Goal: Information Seeking & Learning: Learn about a topic

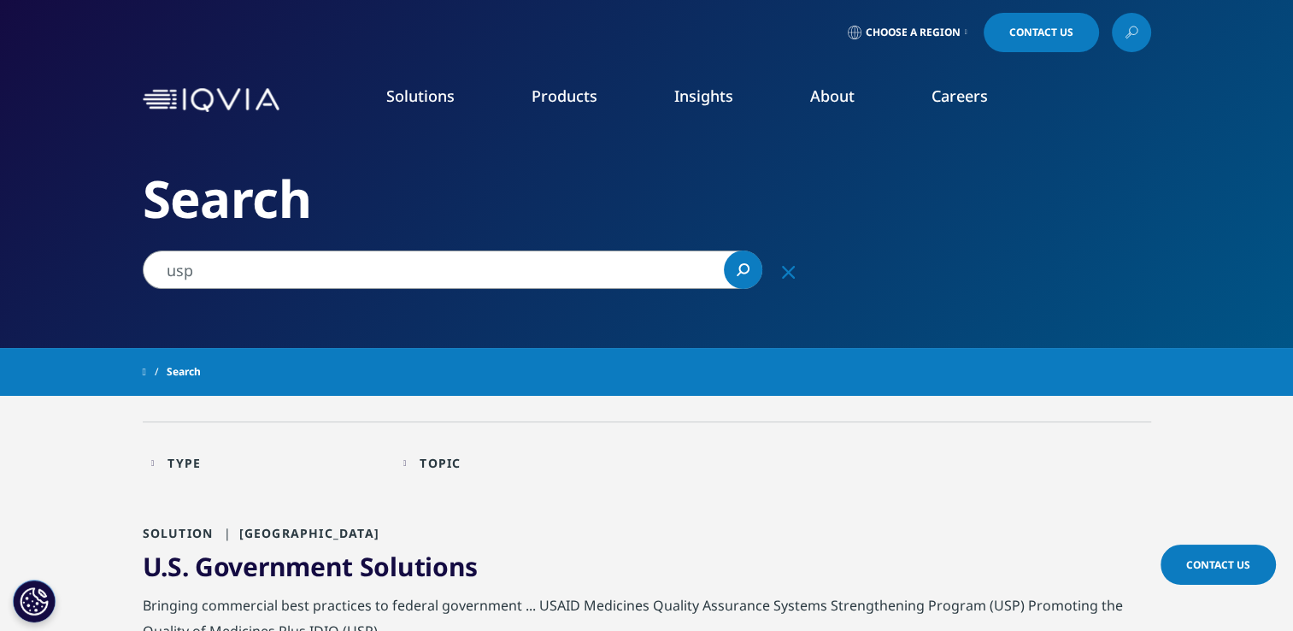
click at [372, 238] on link "Our Story" at bounding box center [501, 229] width 317 height 19
click at [363, 230] on link "Our Story" at bounding box center [501, 229] width 317 height 19
click at [378, 229] on link "Our Story" at bounding box center [501, 229] width 317 height 19
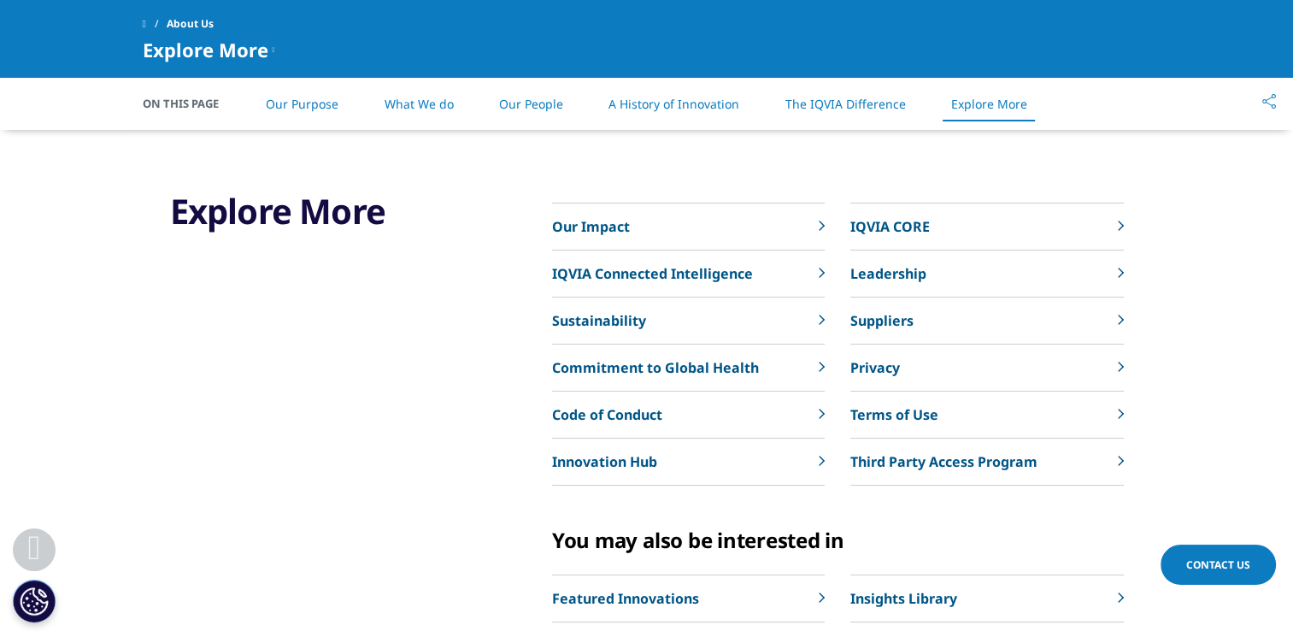
scroll to position [3737, 0]
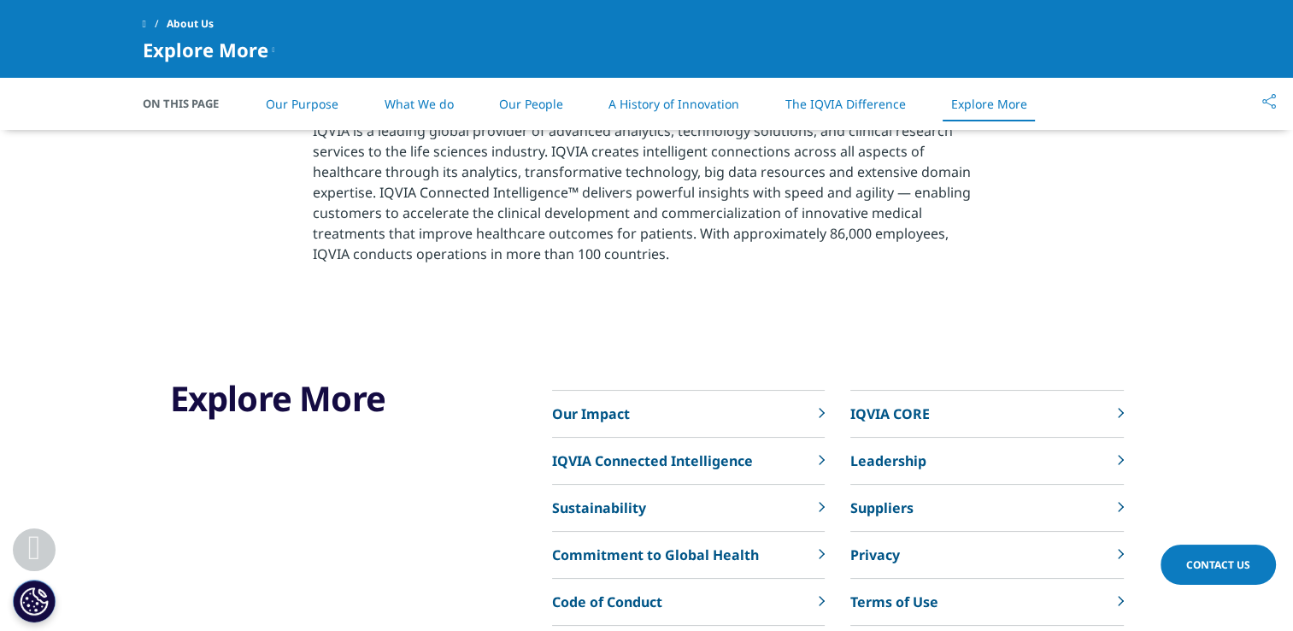
click at [84, 419] on section "Explore More Our Impact IQVIA Connected Intelligence Sustainability" at bounding box center [646, 624] width 1293 height 614
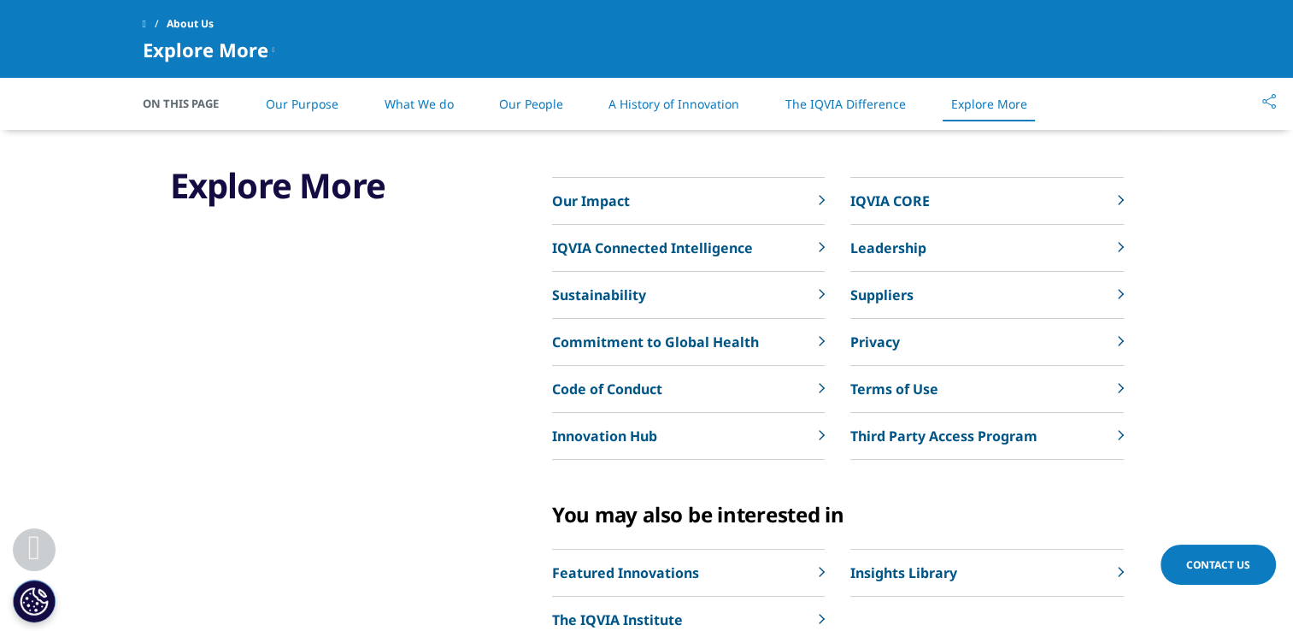
scroll to position [3952, 0]
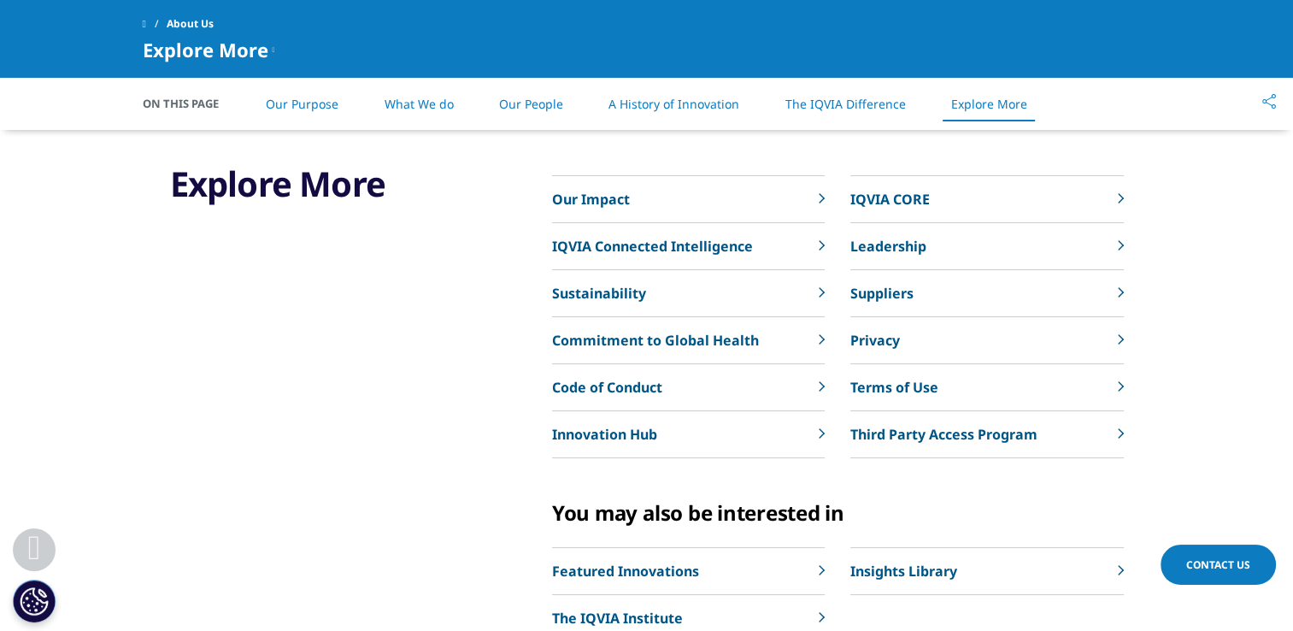
click at [813, 239] on link "IQVIA Connected Intelligence" at bounding box center [688, 246] width 273 height 47
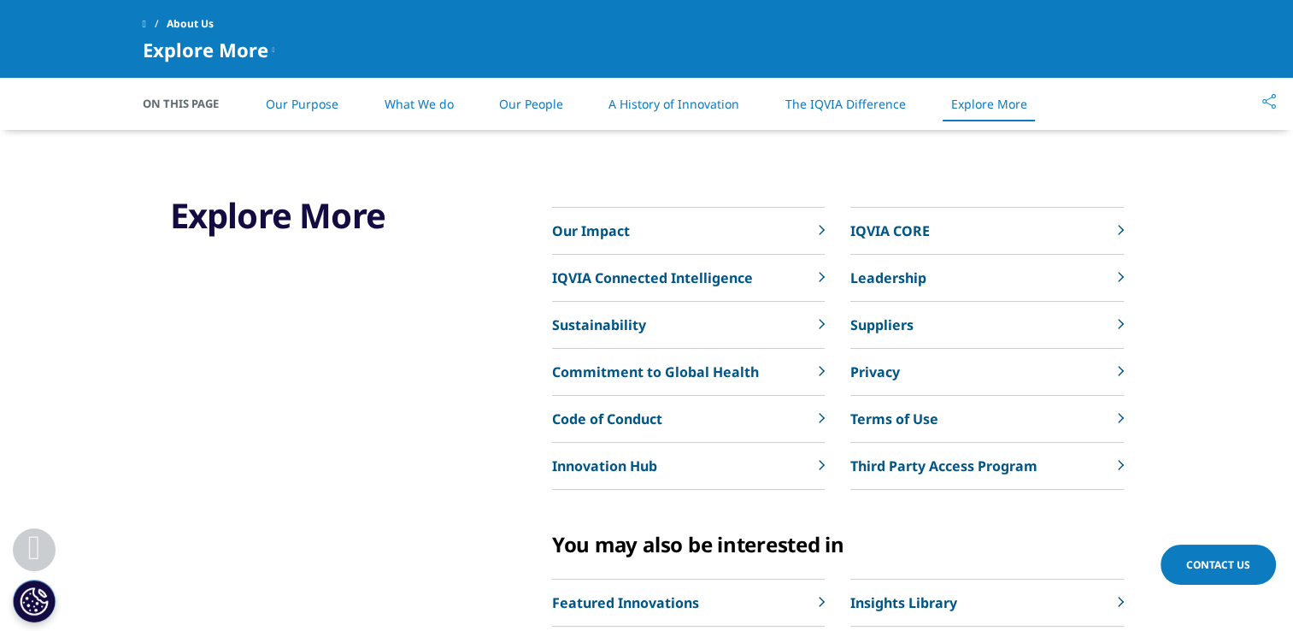
scroll to position [3917, 0]
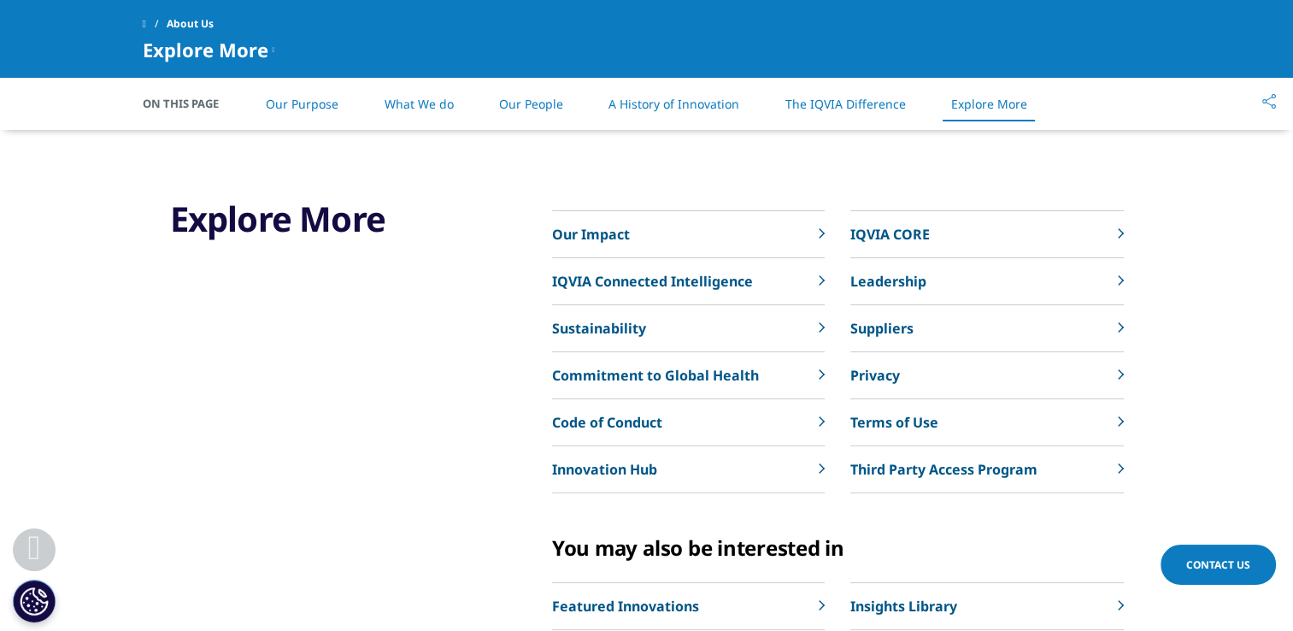
click at [819, 282] on icon at bounding box center [822, 280] width 6 height 10
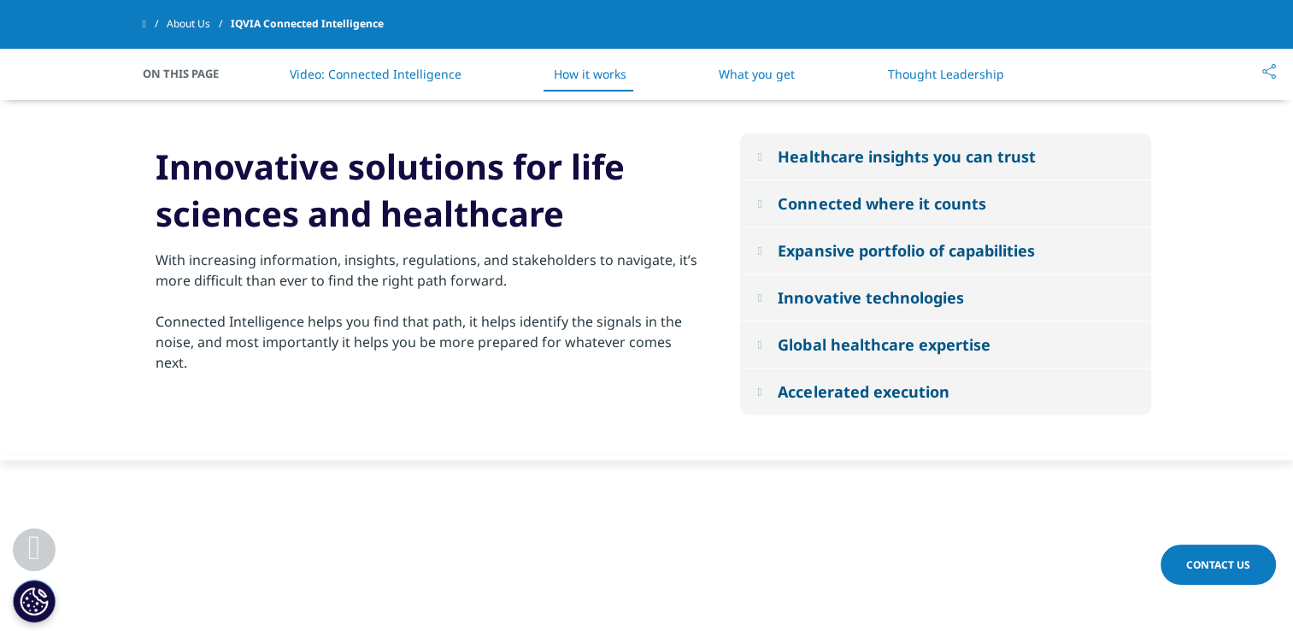
scroll to position [1556, 0]
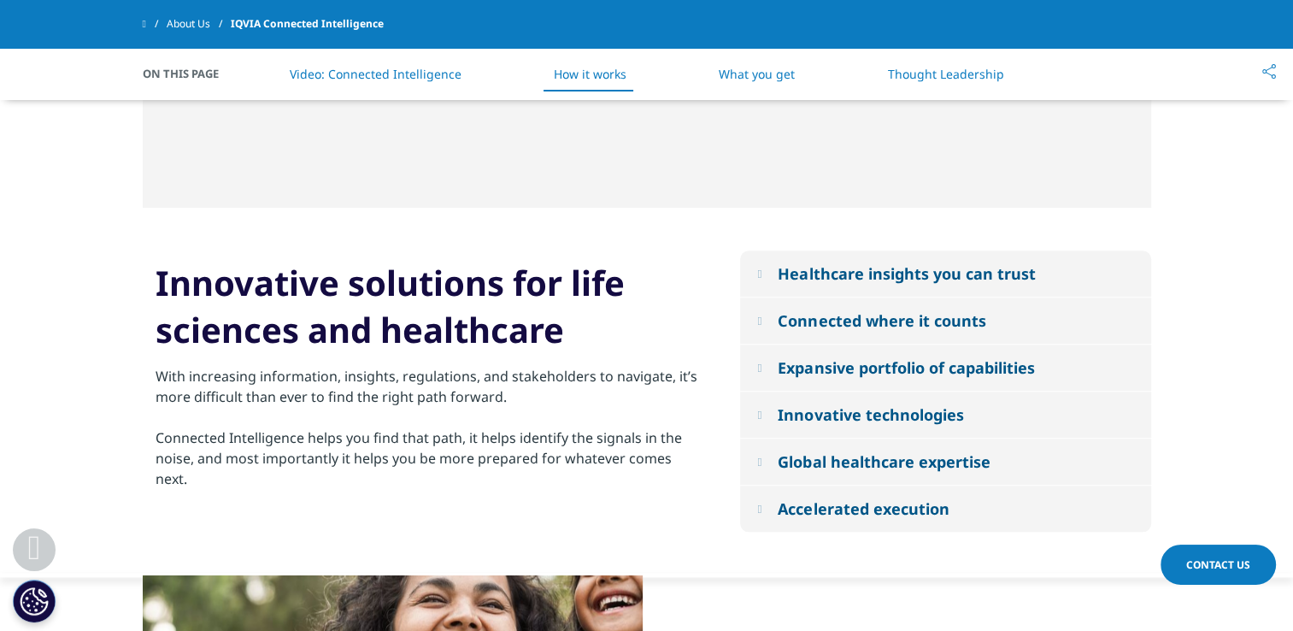
click at [768, 419] on button "Innovative technologies" at bounding box center [945, 414] width 411 height 46
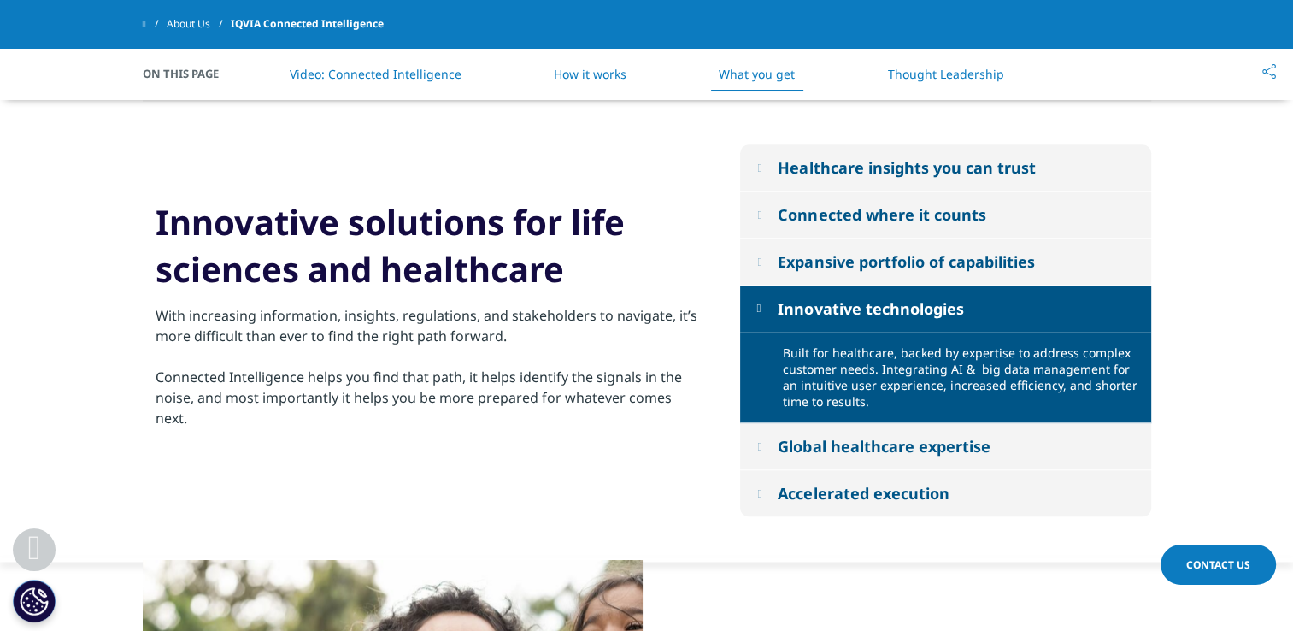
scroll to position [1660, 0]
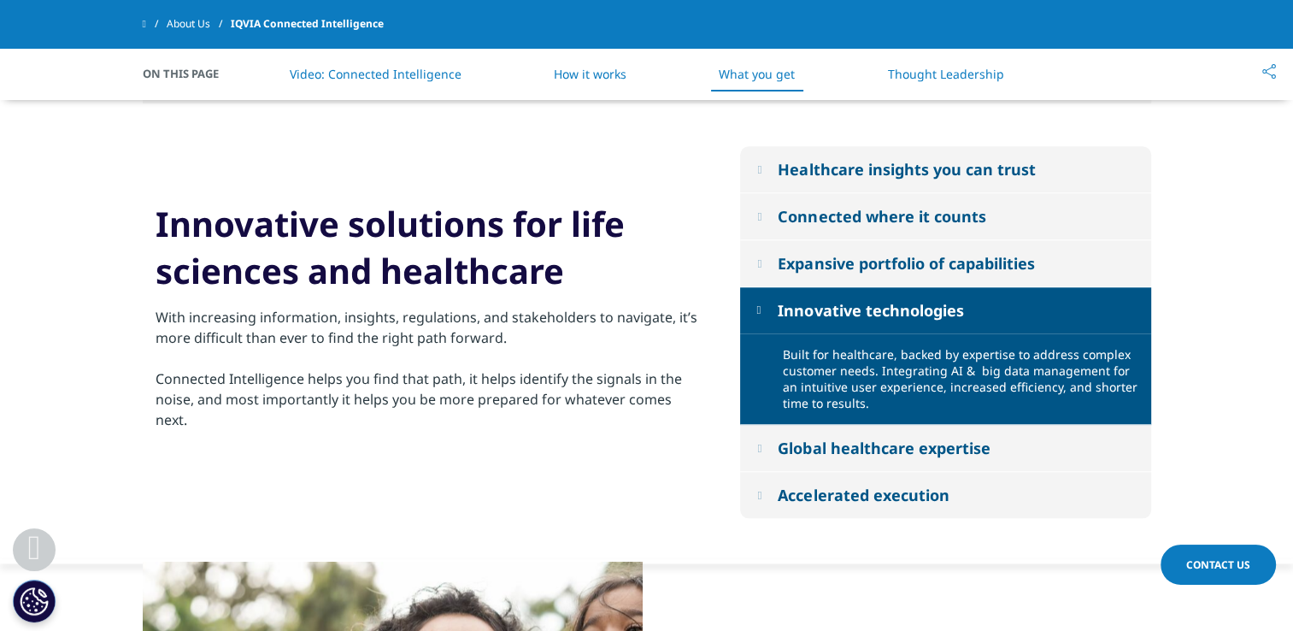
click at [761, 448] on em at bounding box center [759, 447] width 4 height 11
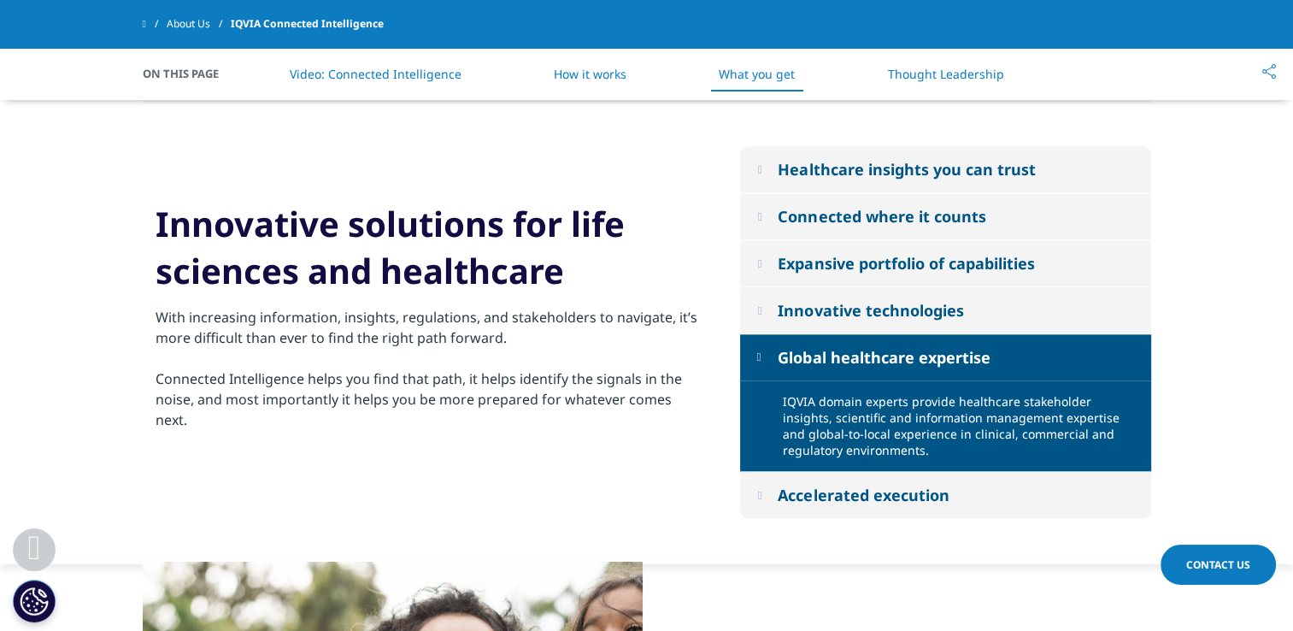
click at [761, 500] on em at bounding box center [759, 494] width 4 height 11
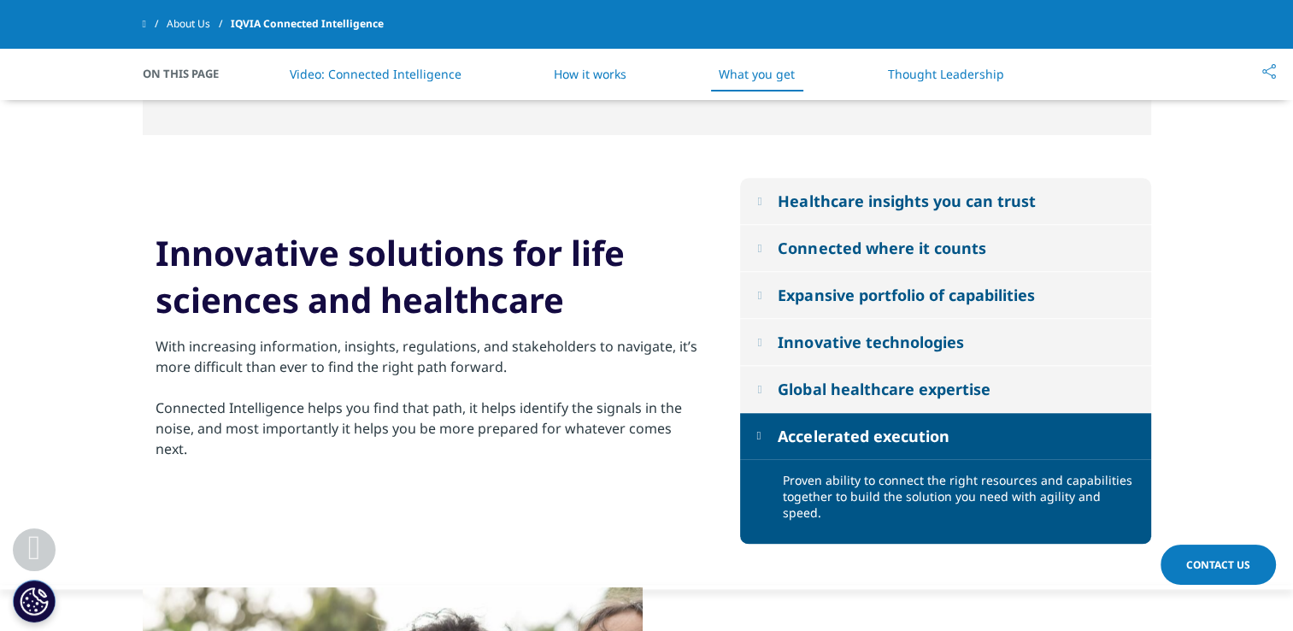
scroll to position [1628, 0]
click at [761, 250] on em at bounding box center [759, 248] width 4 height 11
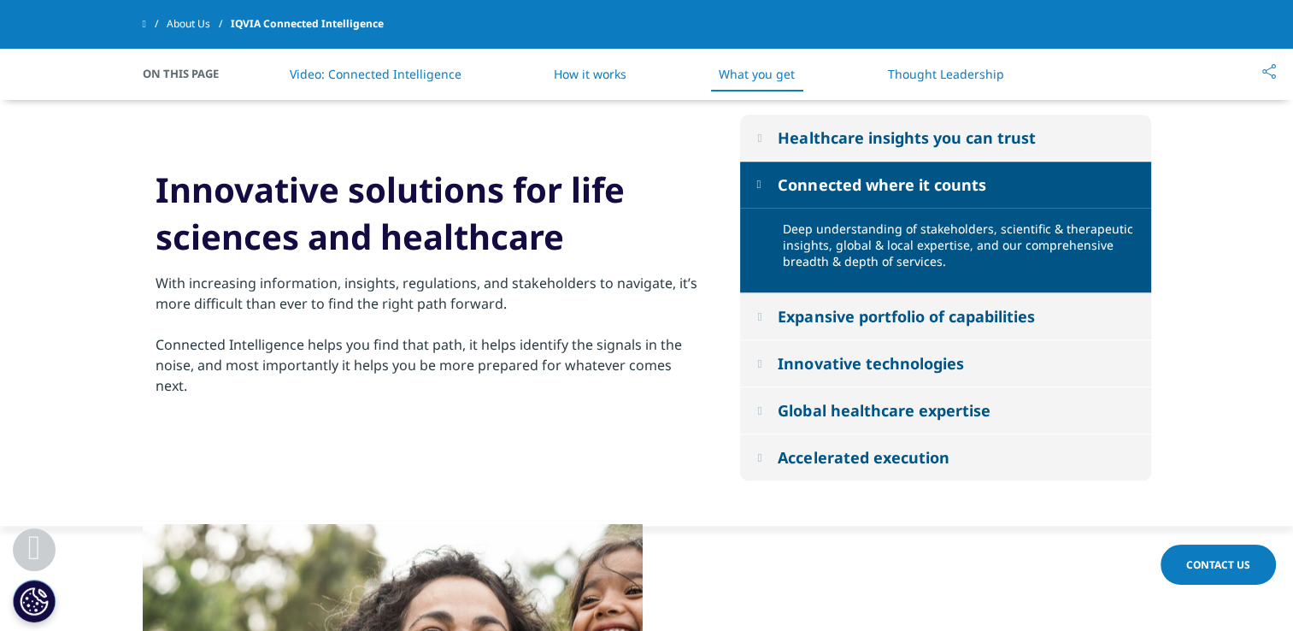
scroll to position [1693, 0]
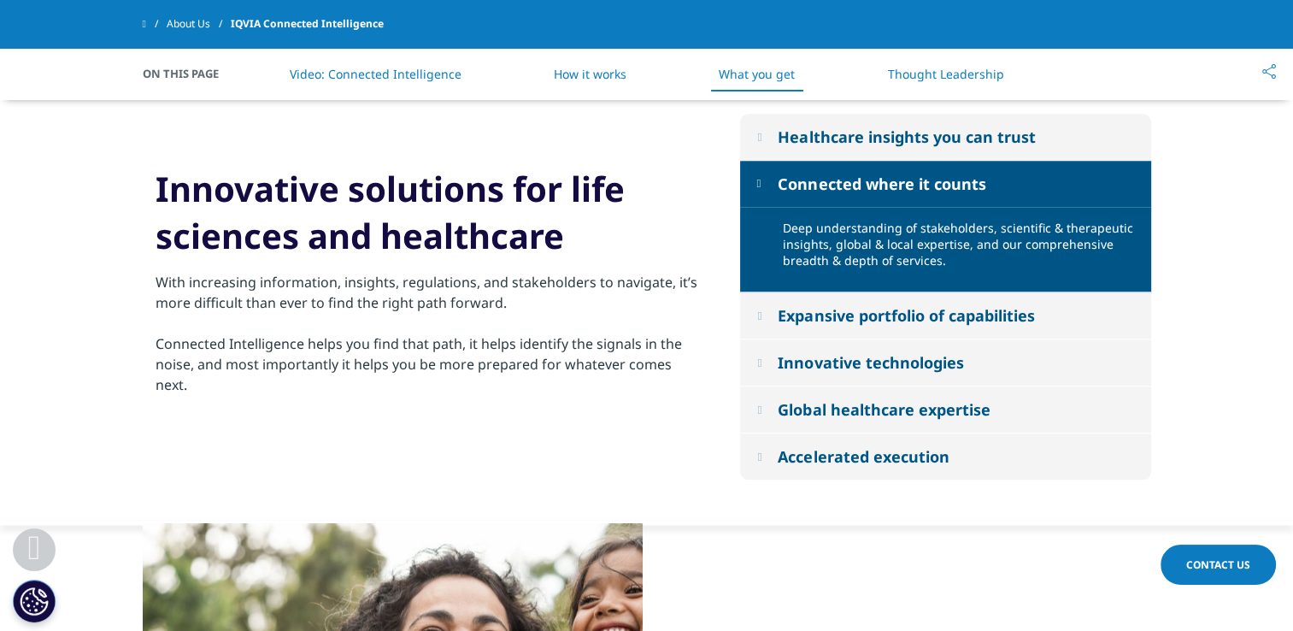
click at [763, 325] on button "Expansive portfolio of capabilities" at bounding box center [945, 315] width 411 height 46
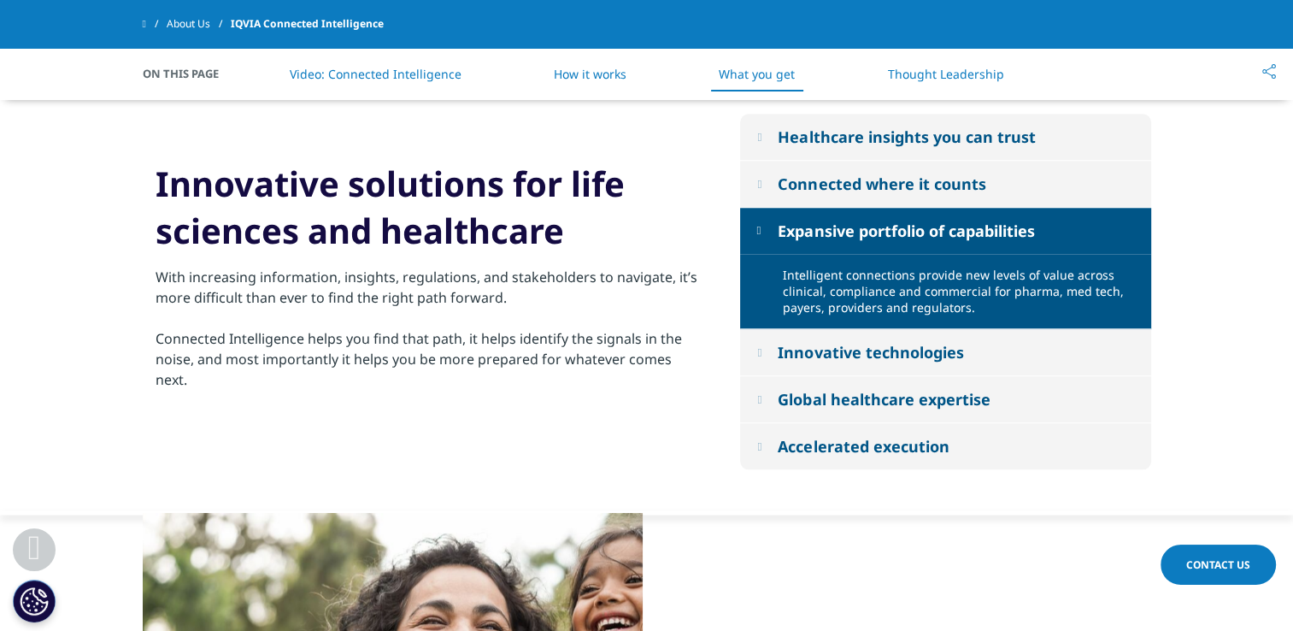
click at [766, 360] on button "Innovative technologies" at bounding box center [945, 352] width 411 height 46
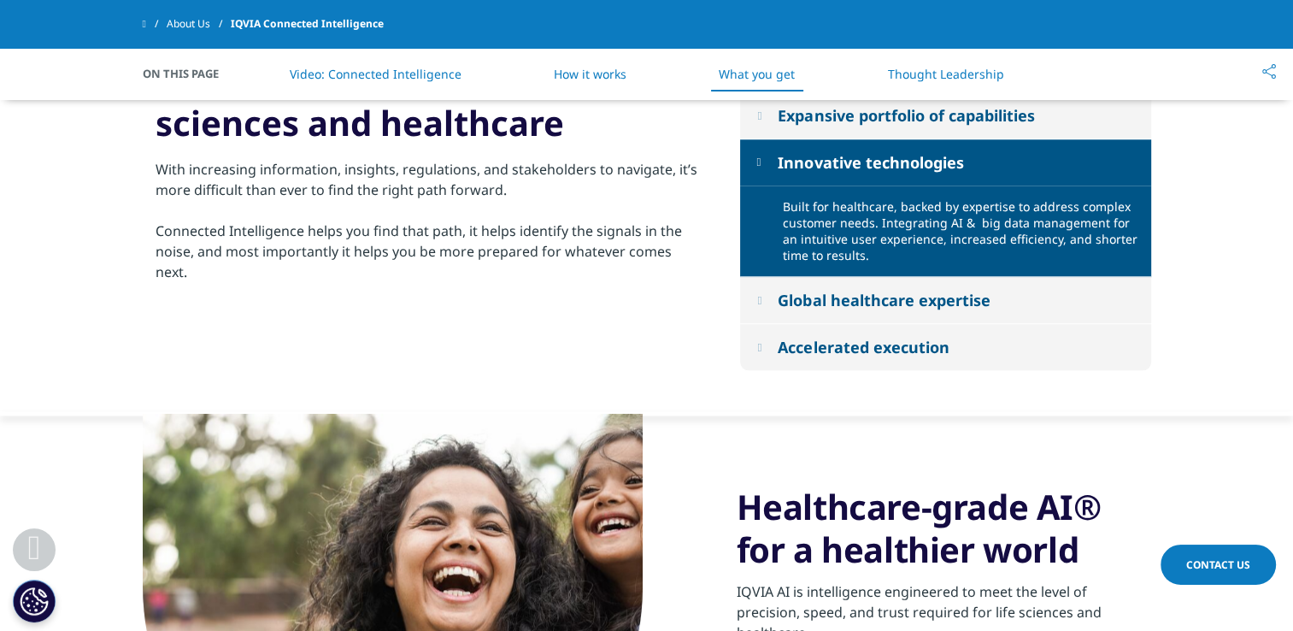
scroll to position [1811, 0]
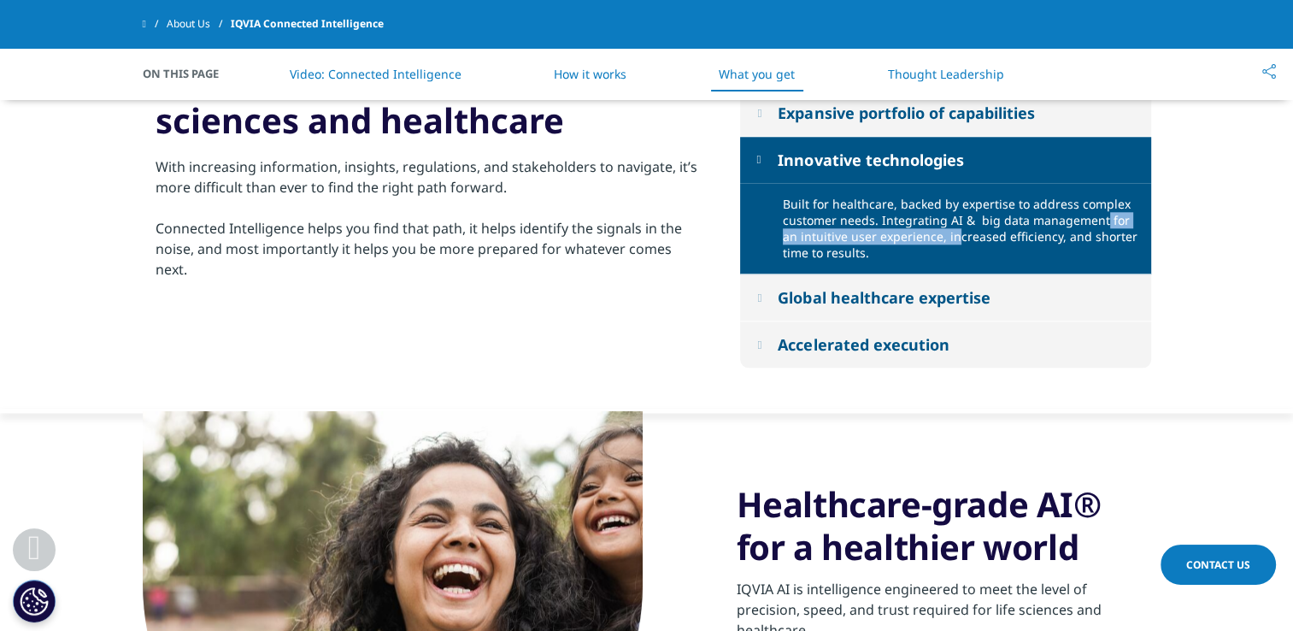
drag, startPoint x: 878, startPoint y: 226, endPoint x: 1100, endPoint y: 221, distance: 222.2
click at [1100, 221] on div "Built for healthcare, backed by expertise to address complex customer needs. In…" at bounding box center [960, 228] width 355 height 65
drag, startPoint x: 1100, startPoint y: 221, endPoint x: 980, endPoint y: 255, distance: 125.0
click at [980, 255] on div "Built for healthcare, backed by expertise to address complex customer needs. In…" at bounding box center [960, 228] width 355 height 65
drag, startPoint x: 880, startPoint y: 224, endPoint x: 1100, endPoint y: 220, distance: 219.6
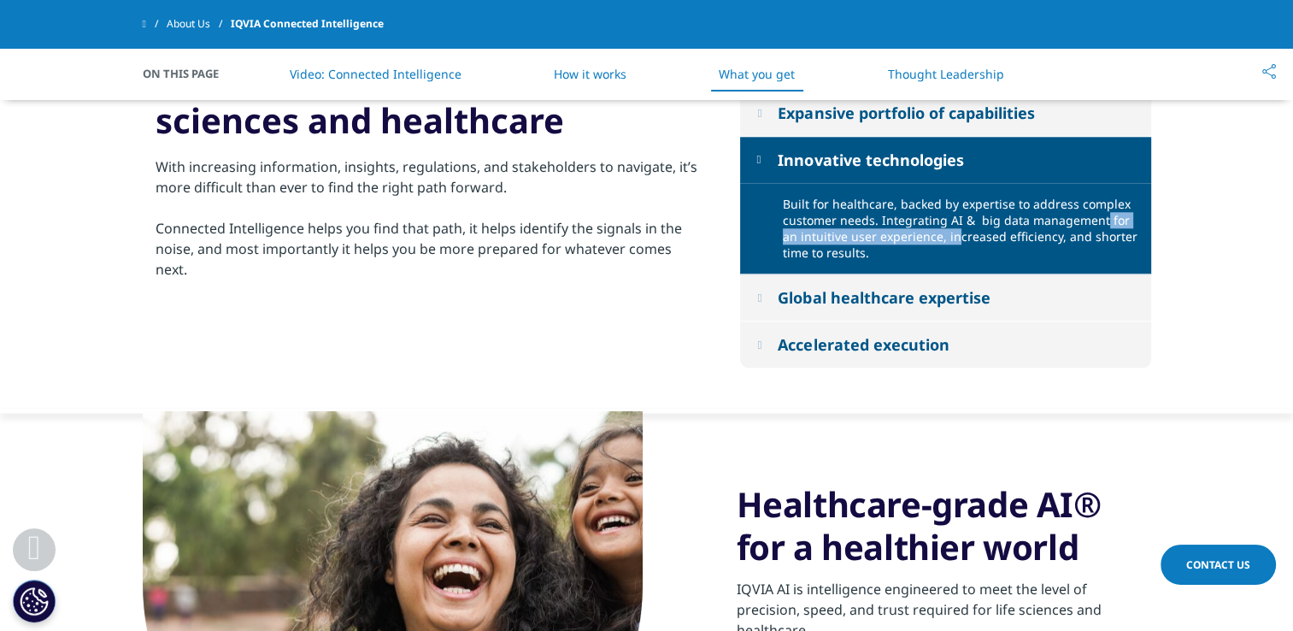
click at [1100, 220] on div "Built for healthcare, backed by expertise to address complex customer needs. In…" at bounding box center [960, 228] width 355 height 65
copy div "Integrating AI & big data management"
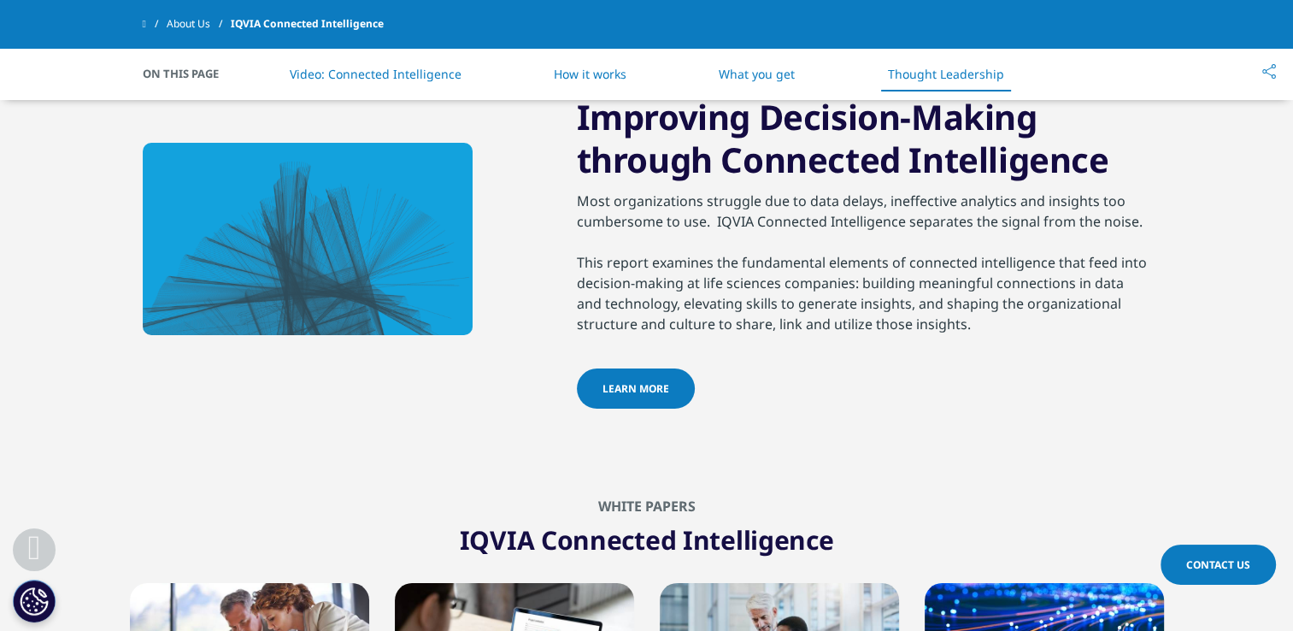
scroll to position [2611, 0]
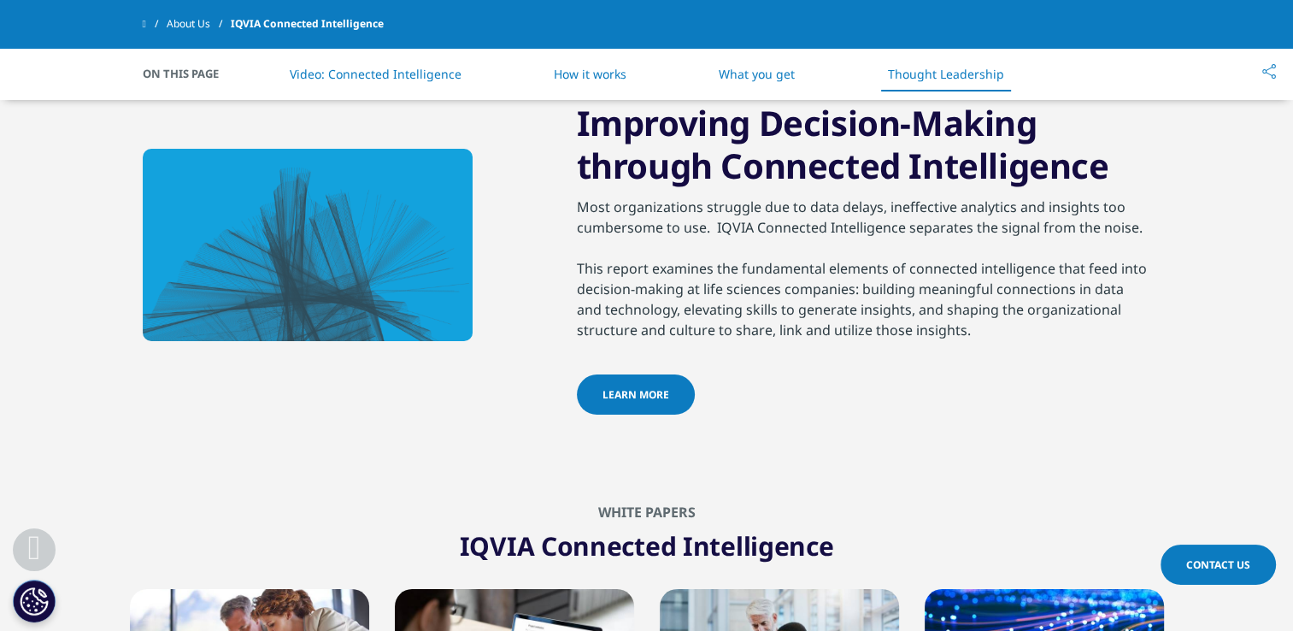
click at [649, 408] on link "LEARN MORE" at bounding box center [636, 394] width 118 height 40
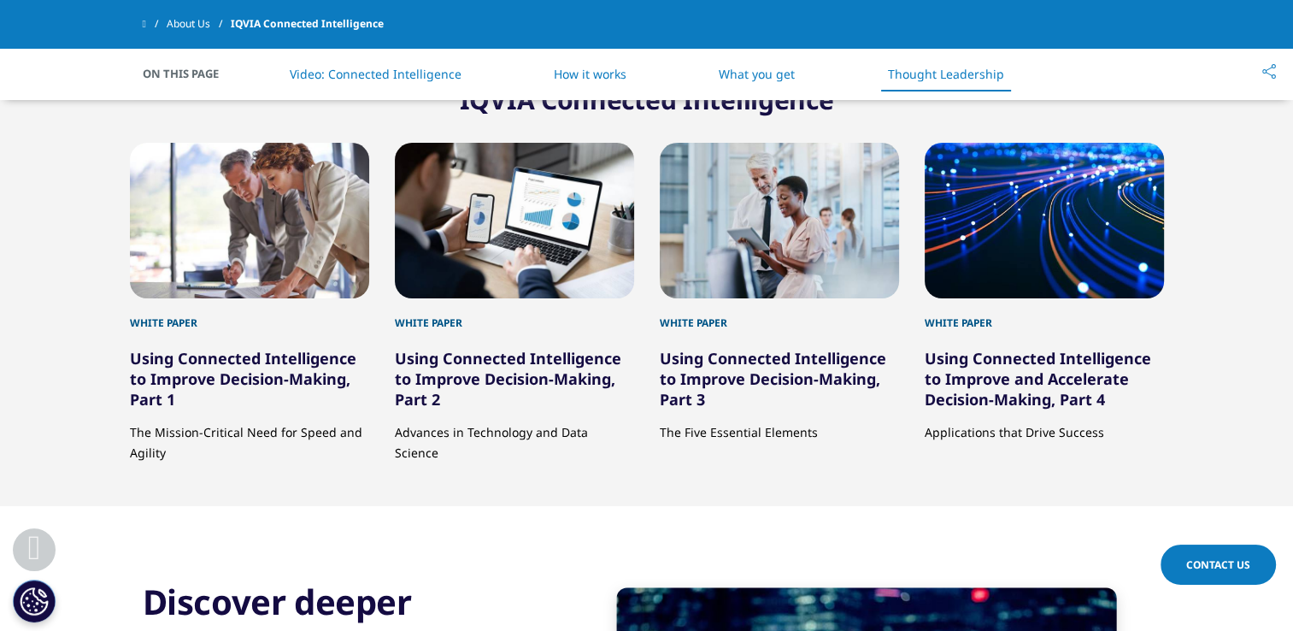
scroll to position [3058, 0]
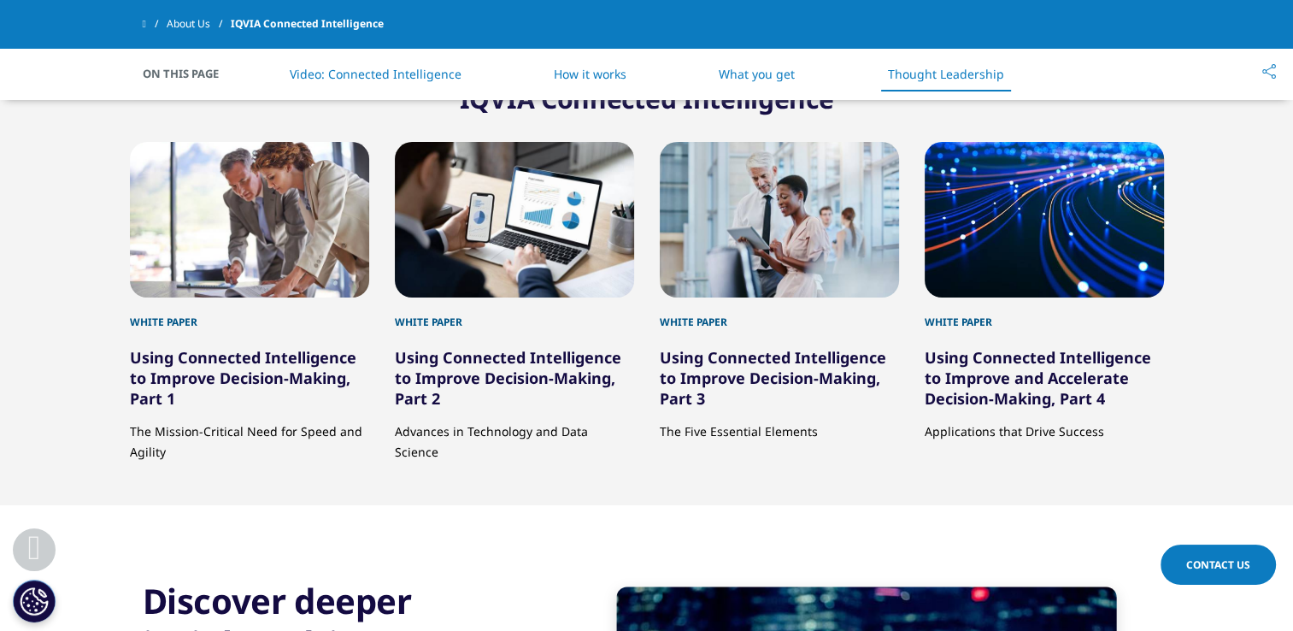
click at [1001, 384] on link "Using Connected Intelligence to Improve and Accelerate Decision-Making, Part 4" at bounding box center [1037, 378] width 226 height 62
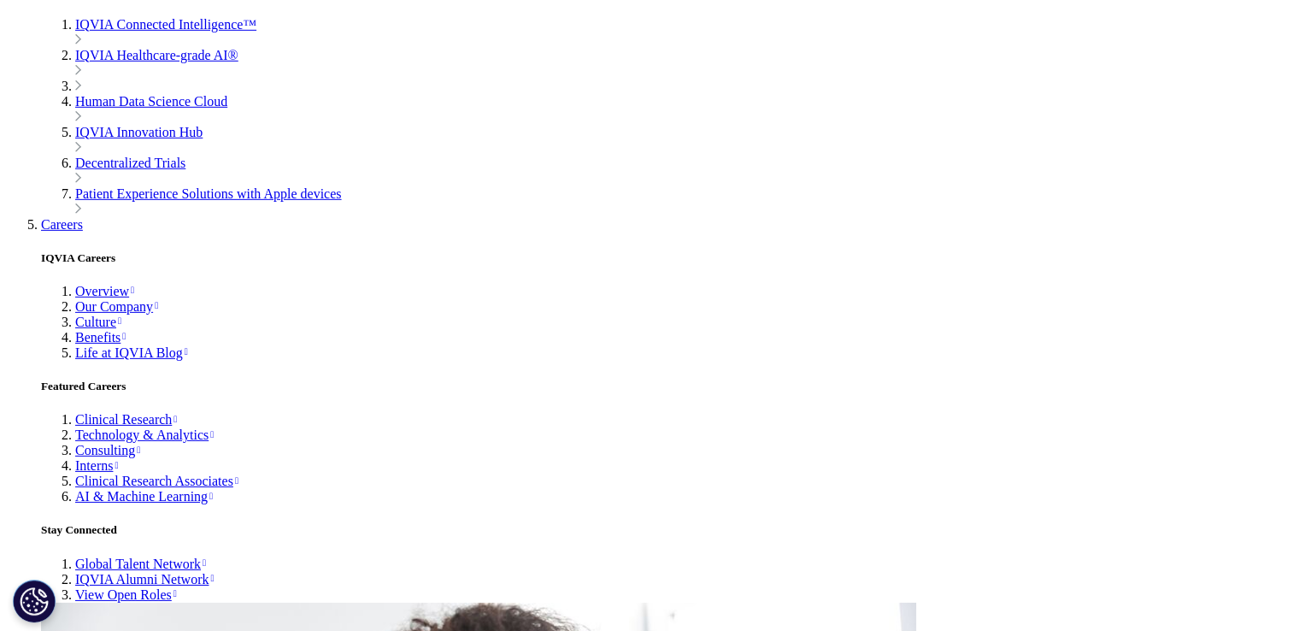
scroll to position [5252, 0]
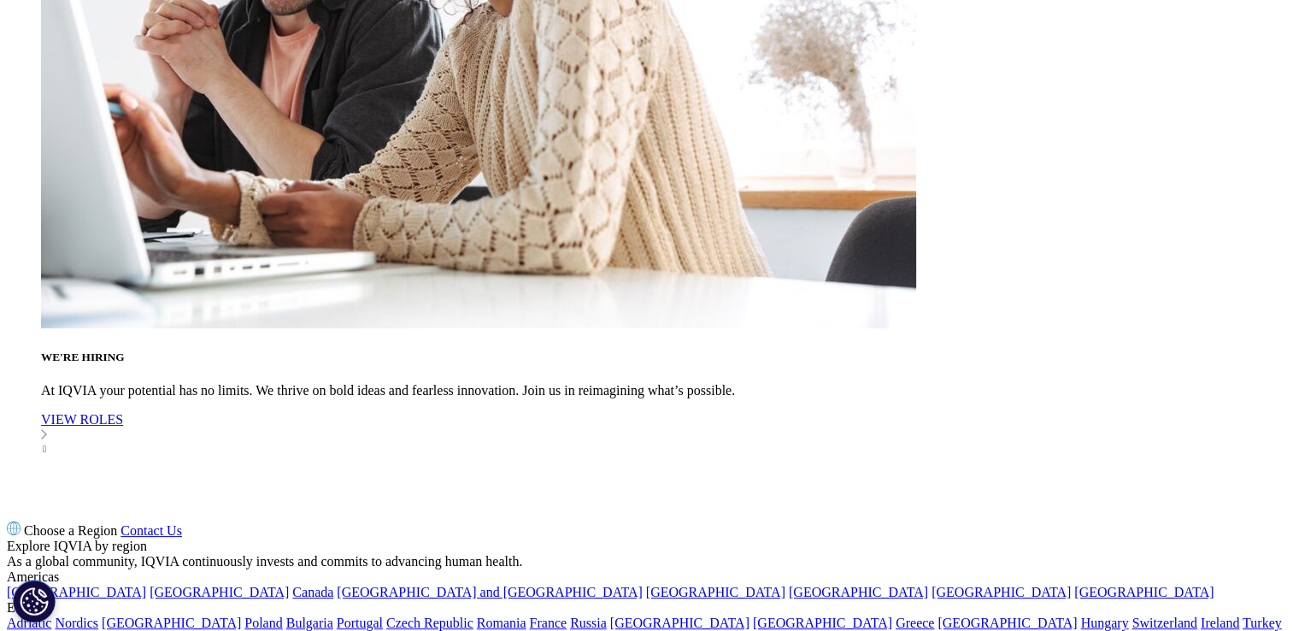
scroll to position [6697, 0]
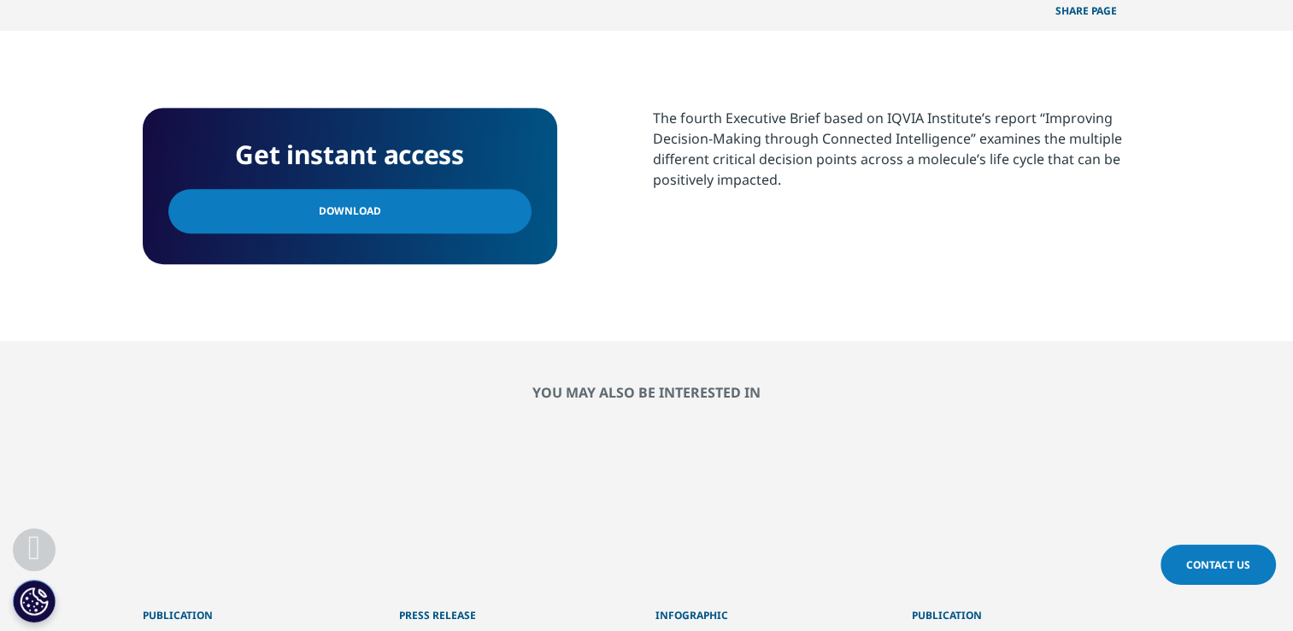
scroll to position [600, 0]
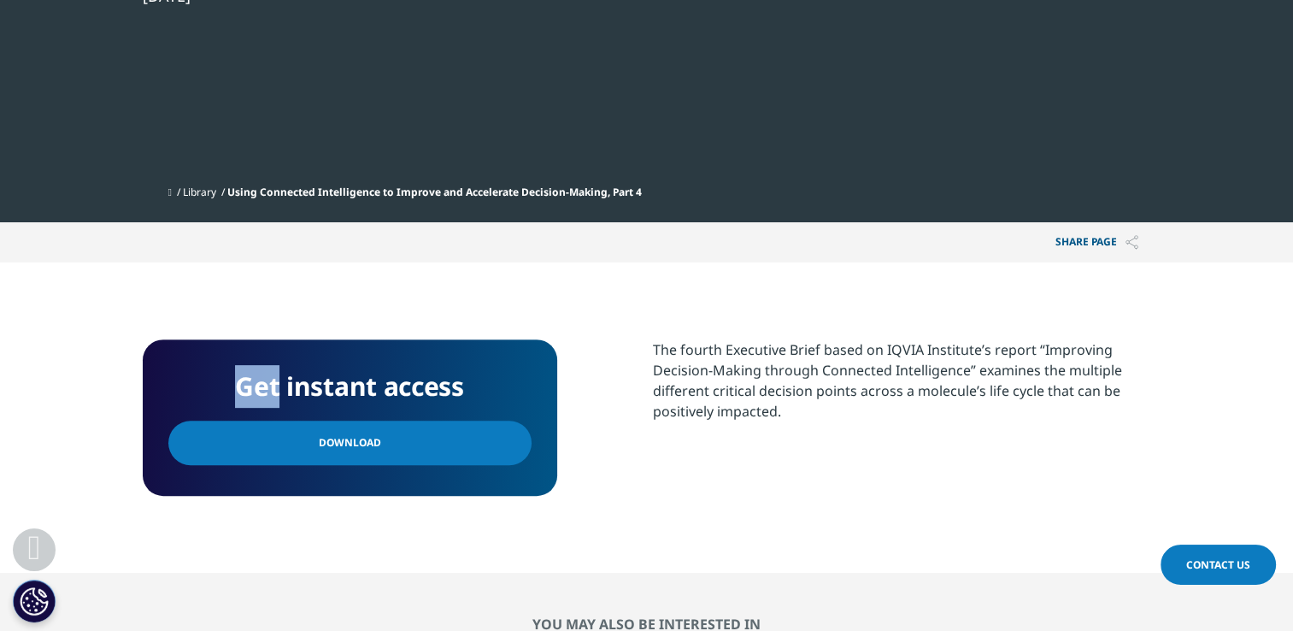
click at [51, 289] on section "Get instant access Download The fourth Executive Brief based on IQVIA Institute…" at bounding box center [646, 417] width 1293 height 310
click at [230, 431] on link "Download" at bounding box center [349, 442] width 363 height 44
click at [346, 439] on span "Download" at bounding box center [350, 442] width 62 height 19
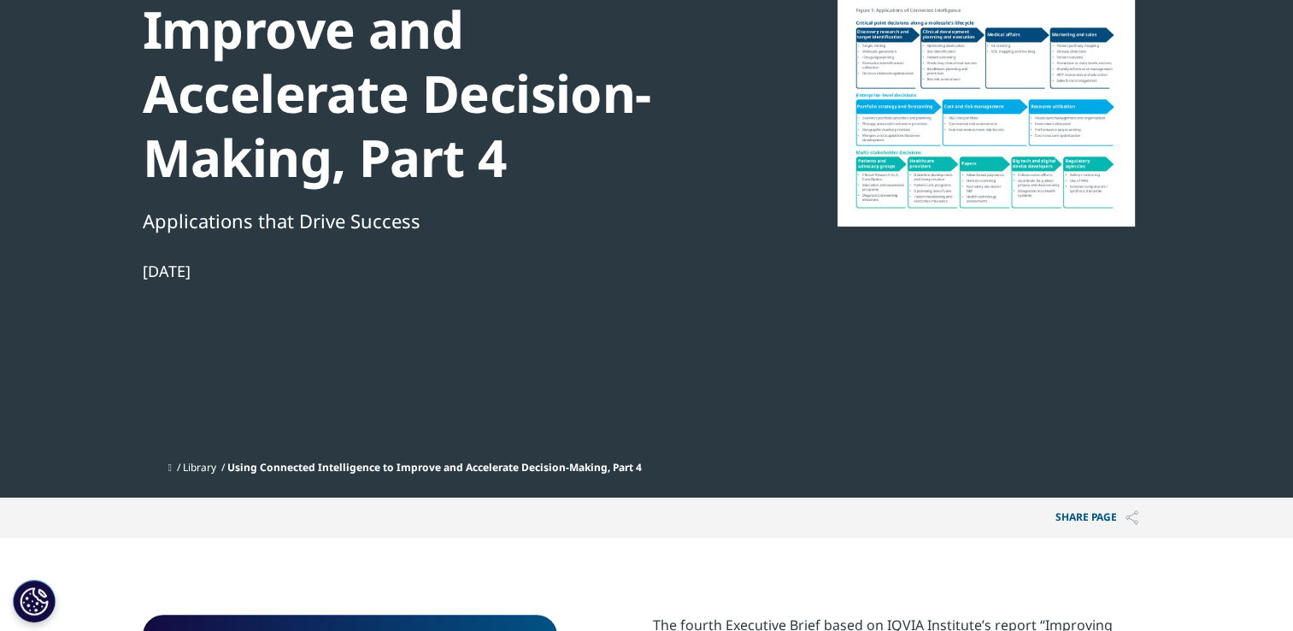
scroll to position [0, 0]
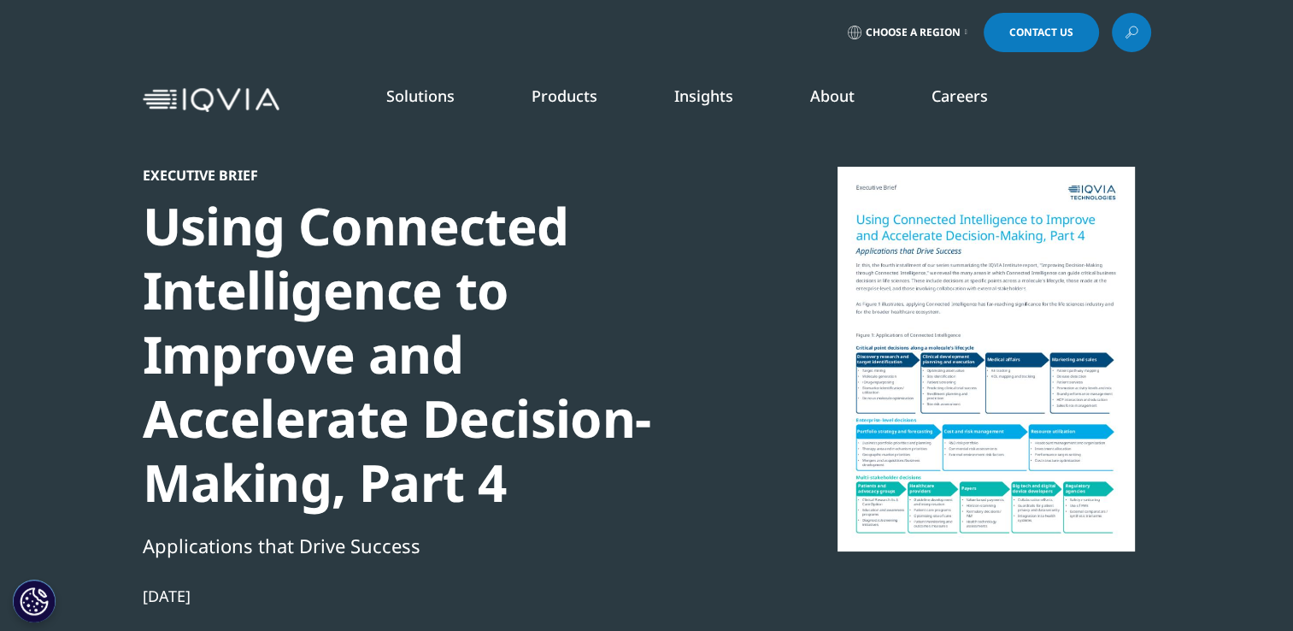
click at [958, 31] on link "Choose a Region" at bounding box center [907, 32] width 126 height 39
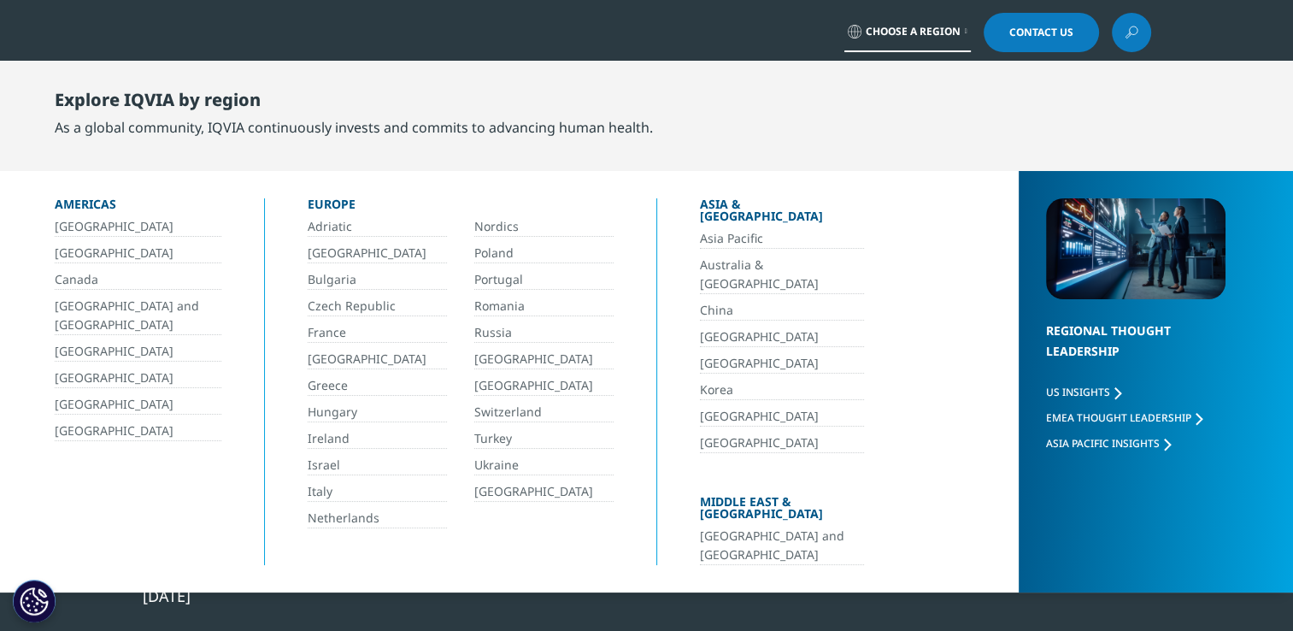
click at [318, 359] on link "[GEOGRAPHIC_DATA]" at bounding box center [377, 359] width 139 height 20
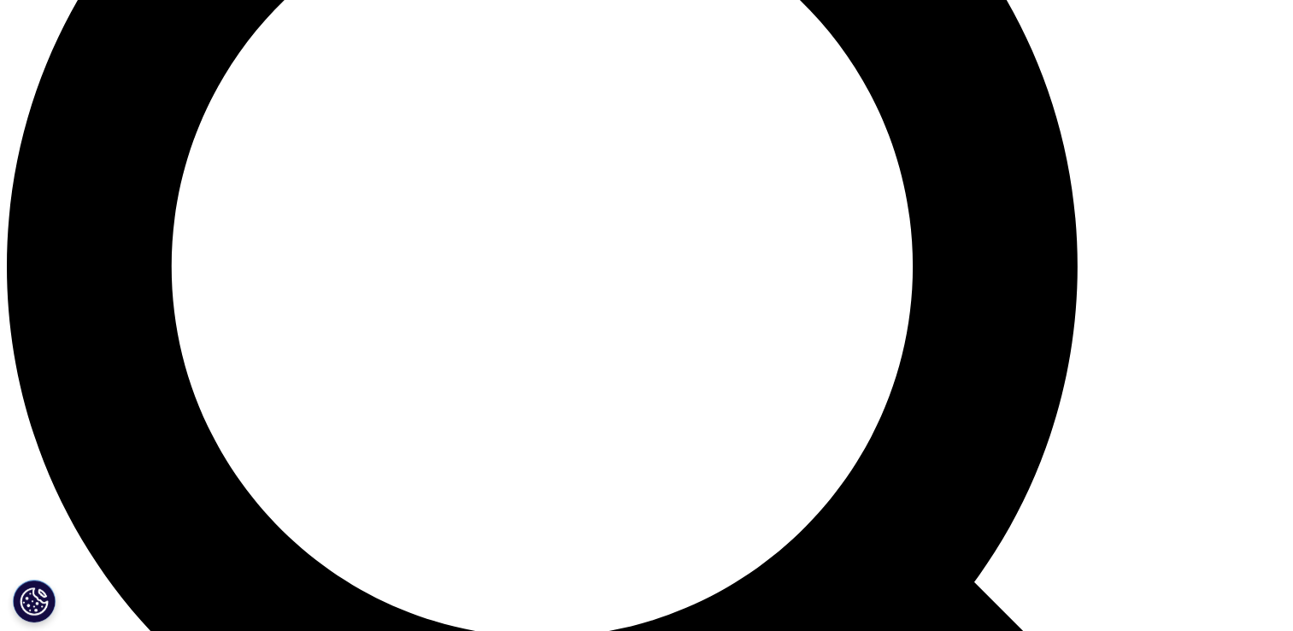
scroll to position [1579, 0]
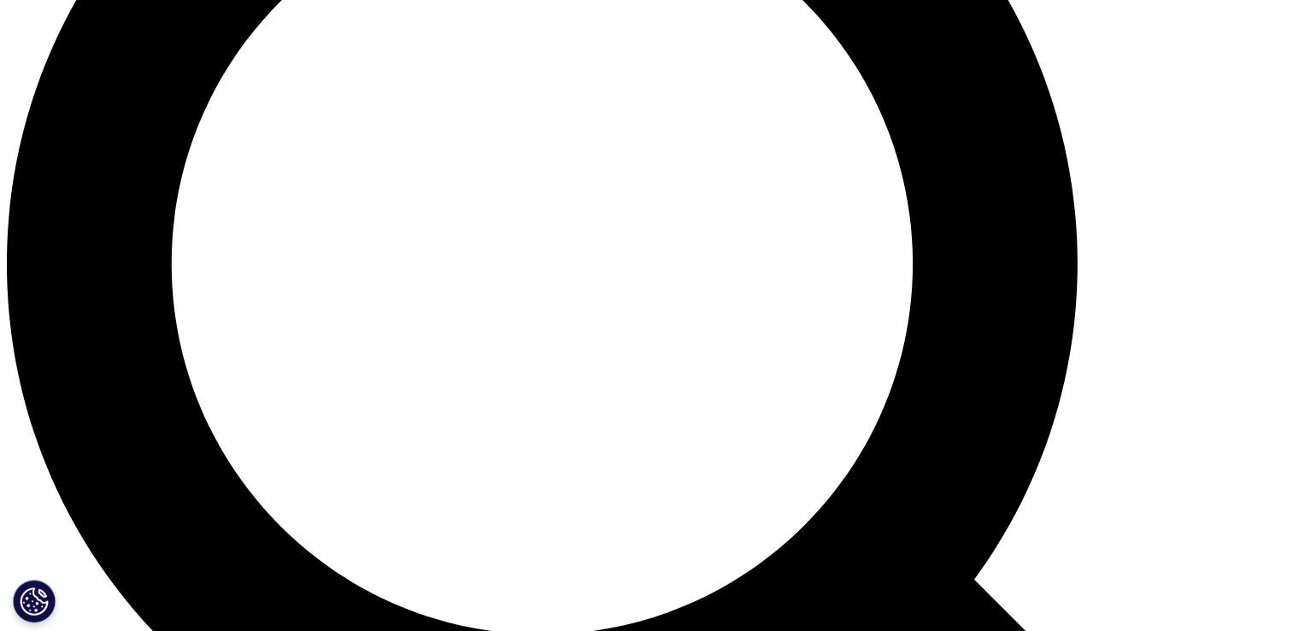
drag, startPoint x: 1049, startPoint y: 0, endPoint x: 834, endPoint y: 224, distance: 310.6
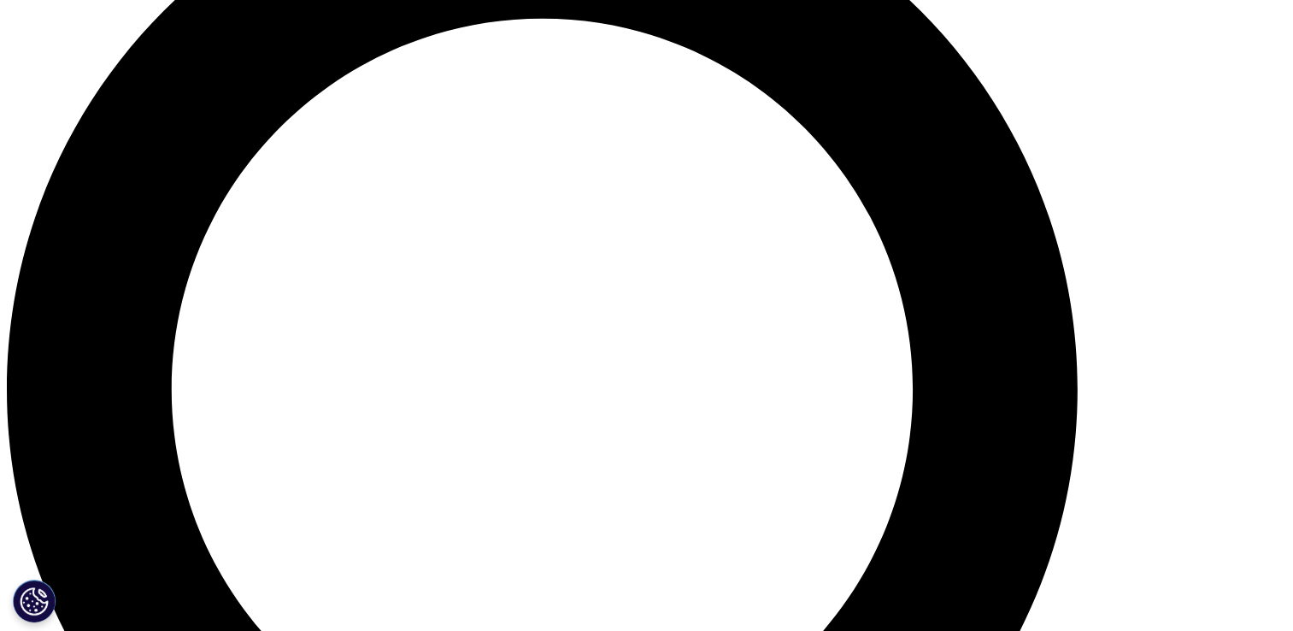
scroll to position [1453, 0]
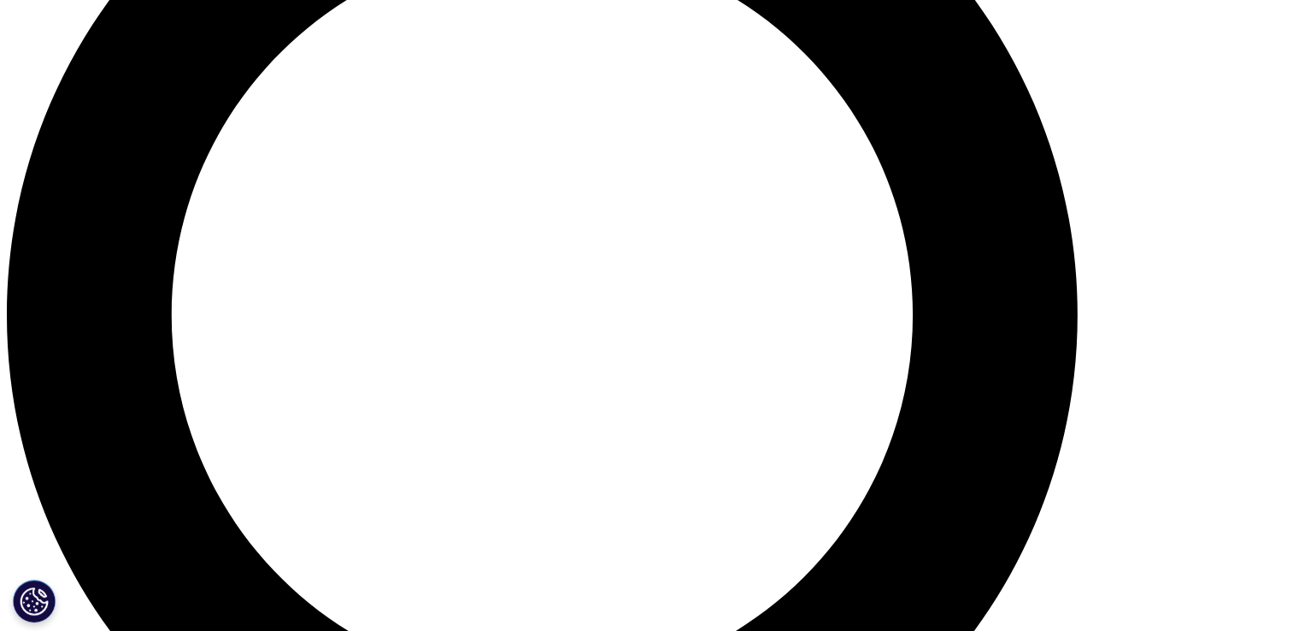
scroll to position [1529, 0]
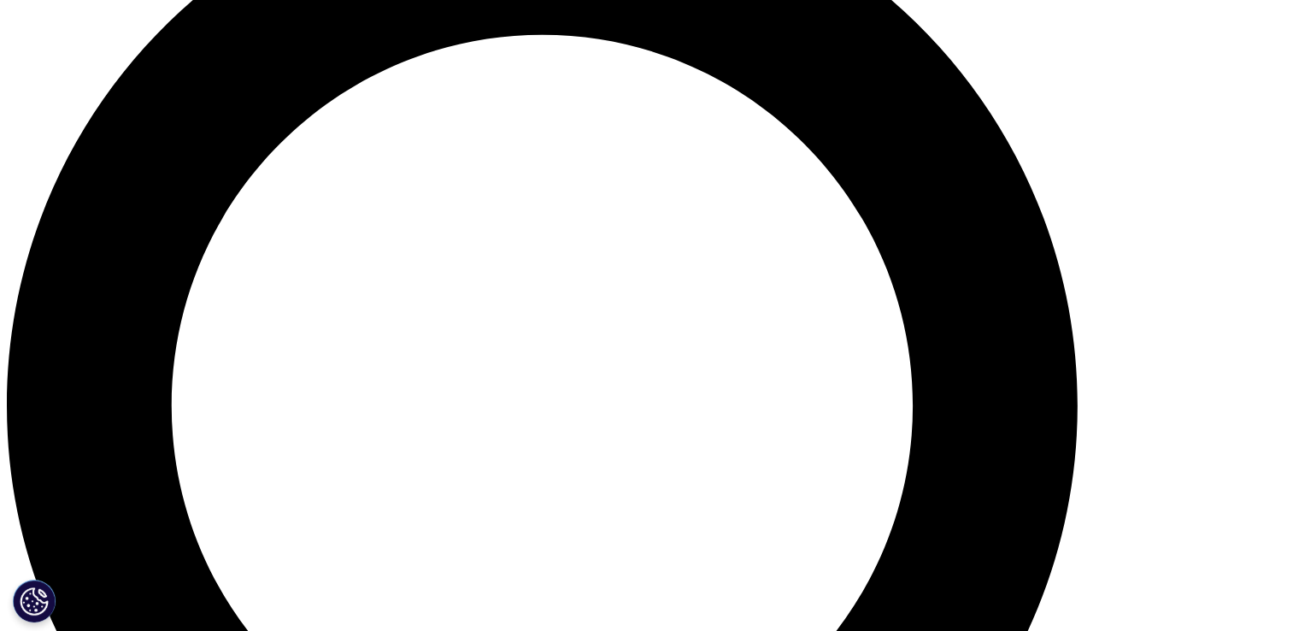
scroll to position [1436, 0]
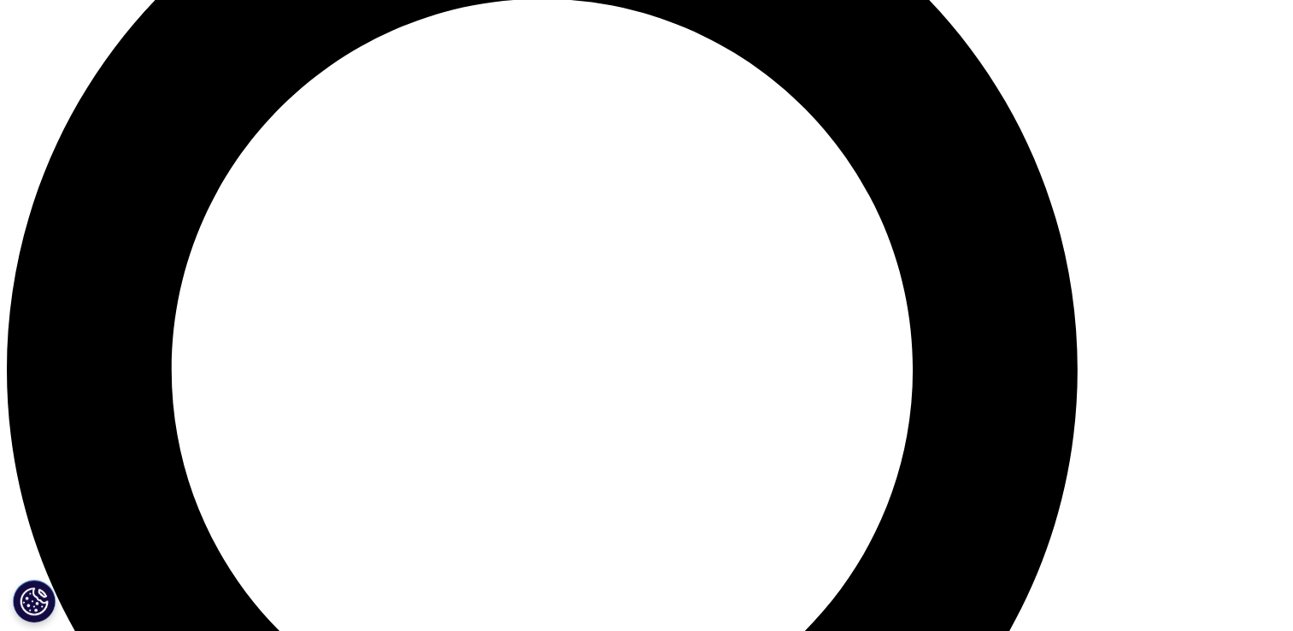
scroll to position [1471, 0]
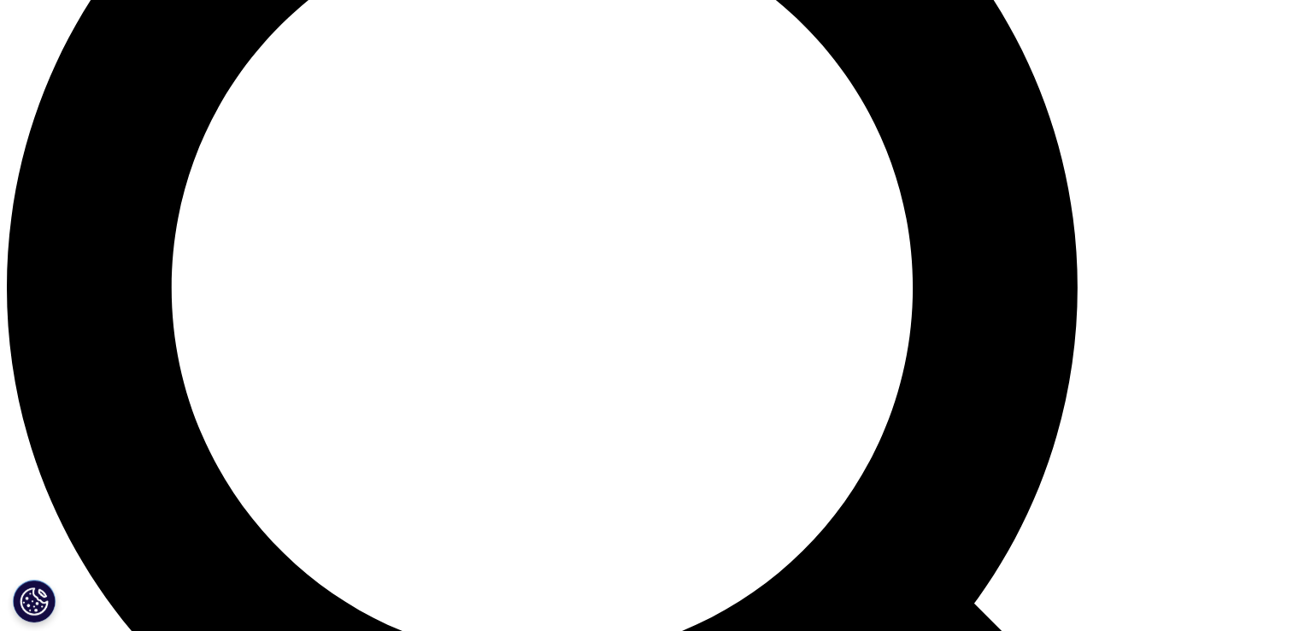
scroll to position [1540, 0]
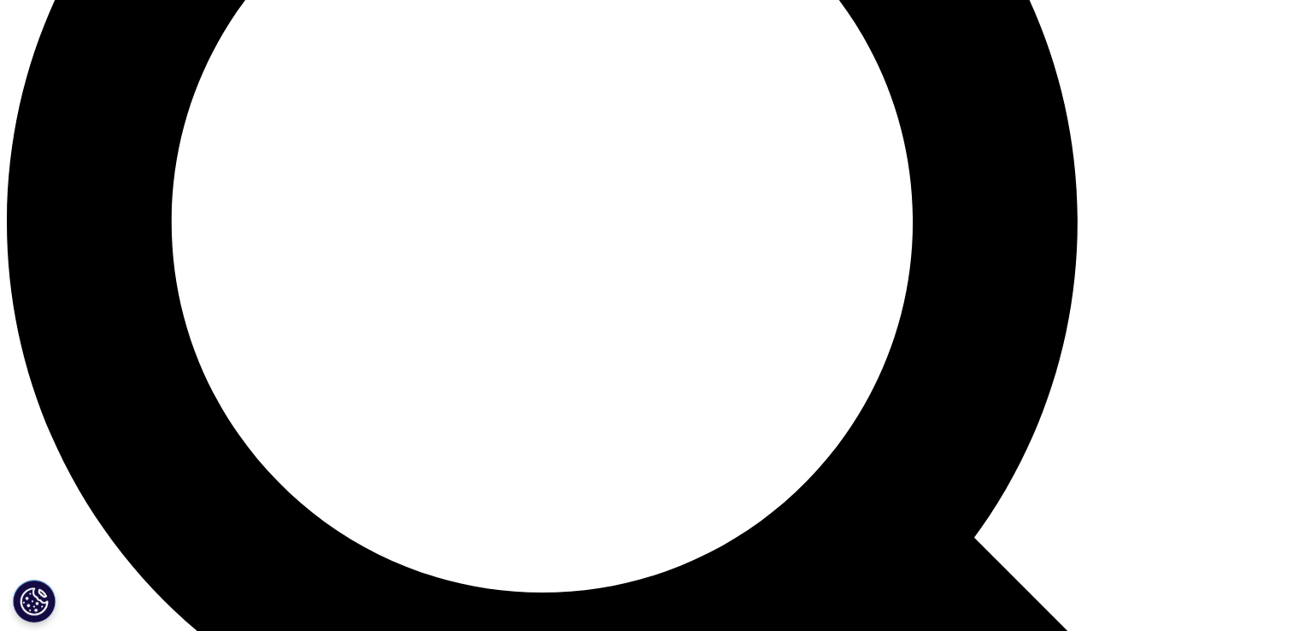
scroll to position [1633, 0]
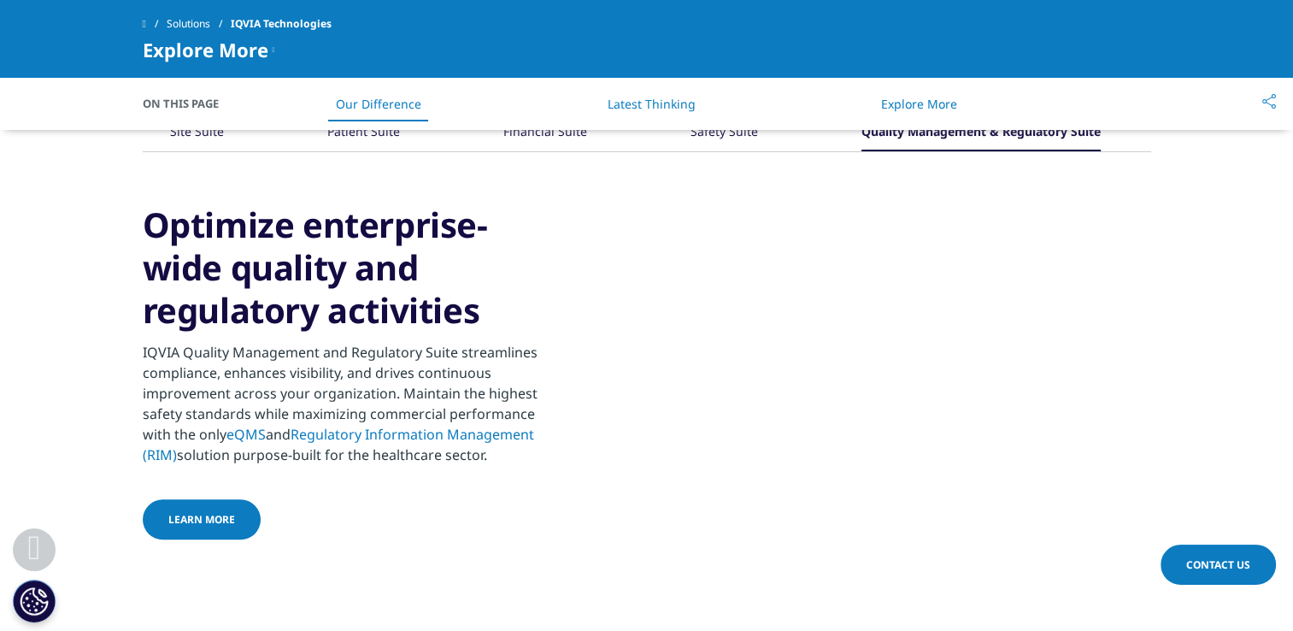
click at [200, 523] on span "Learn more" at bounding box center [201, 519] width 67 height 15
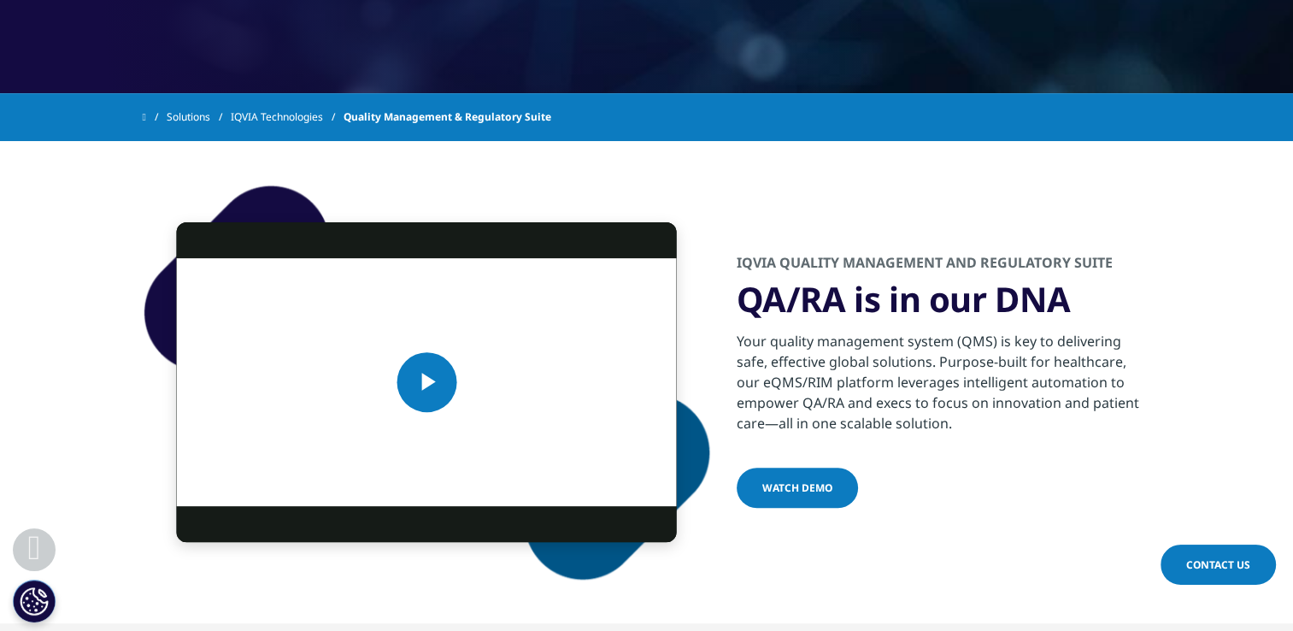
scroll to position [666, 0]
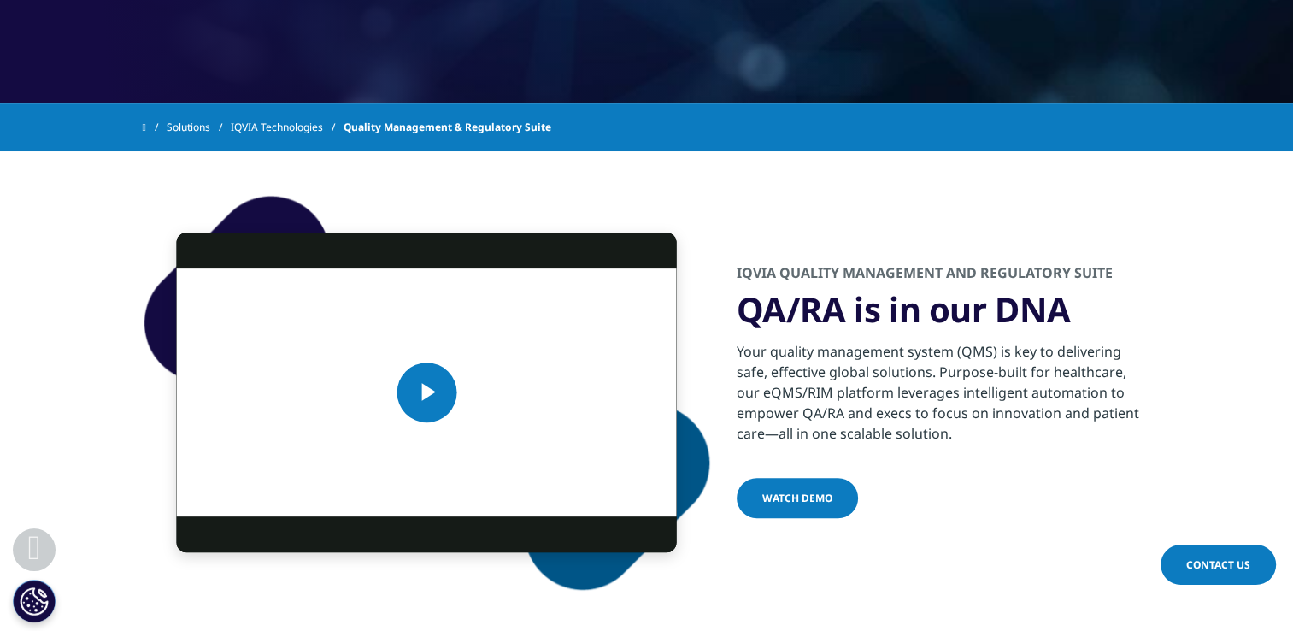
drag, startPoint x: 738, startPoint y: 349, endPoint x: 950, endPoint y: 438, distance: 230.1
click at [950, 438] on div "Your quality management system (QMS) is key to delivering safe, effective globa…" at bounding box center [944, 387] width 414 height 113
copy div "Your quality management system (QMS) is key to delivering safe, effective globa…"
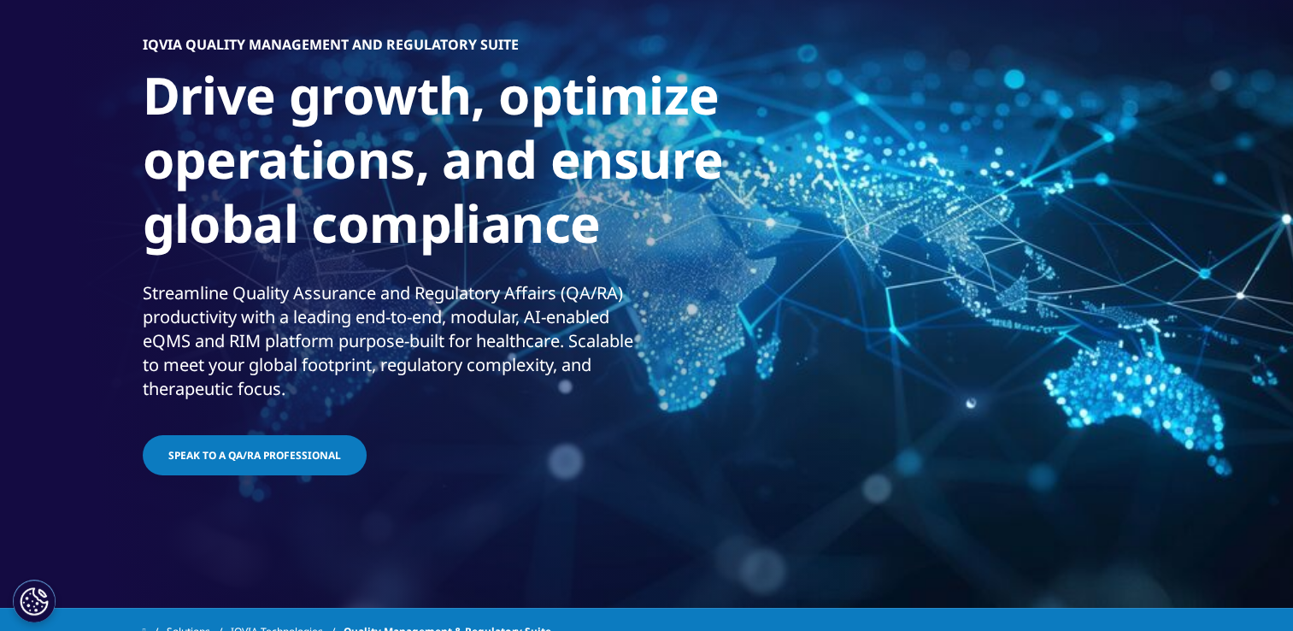
scroll to position [0, 0]
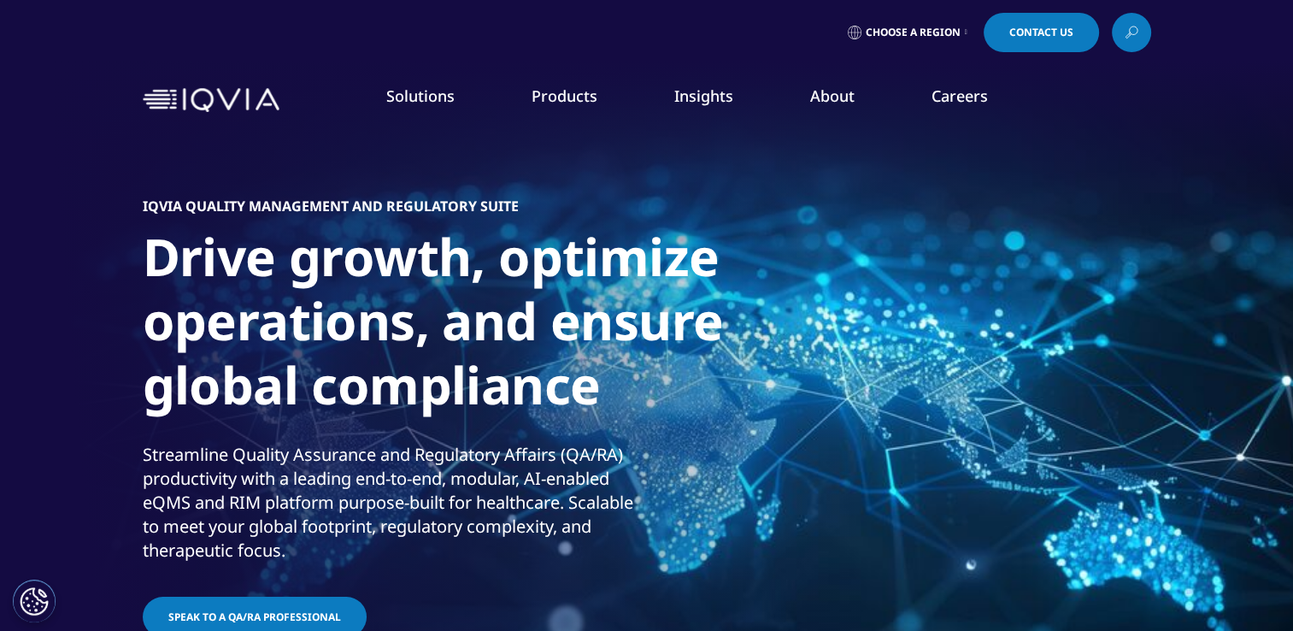
click at [930, 32] on span "Choose a Region" at bounding box center [913, 33] width 95 height 14
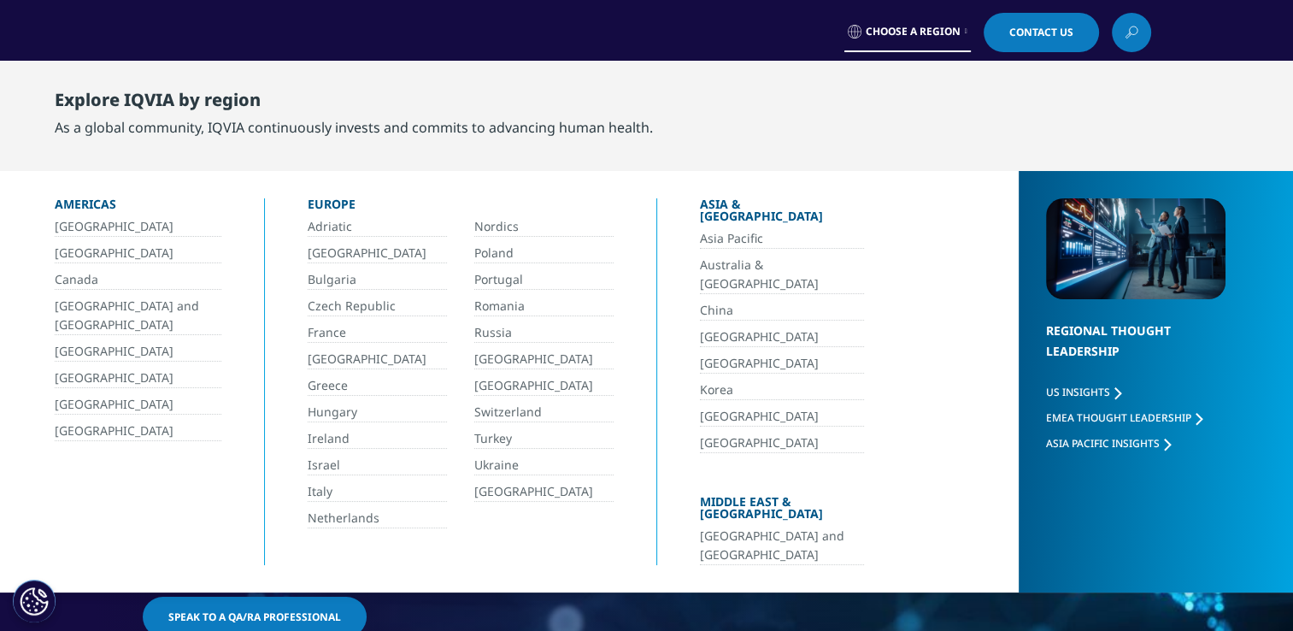
click at [332, 364] on link "[GEOGRAPHIC_DATA]" at bounding box center [377, 359] width 139 height 20
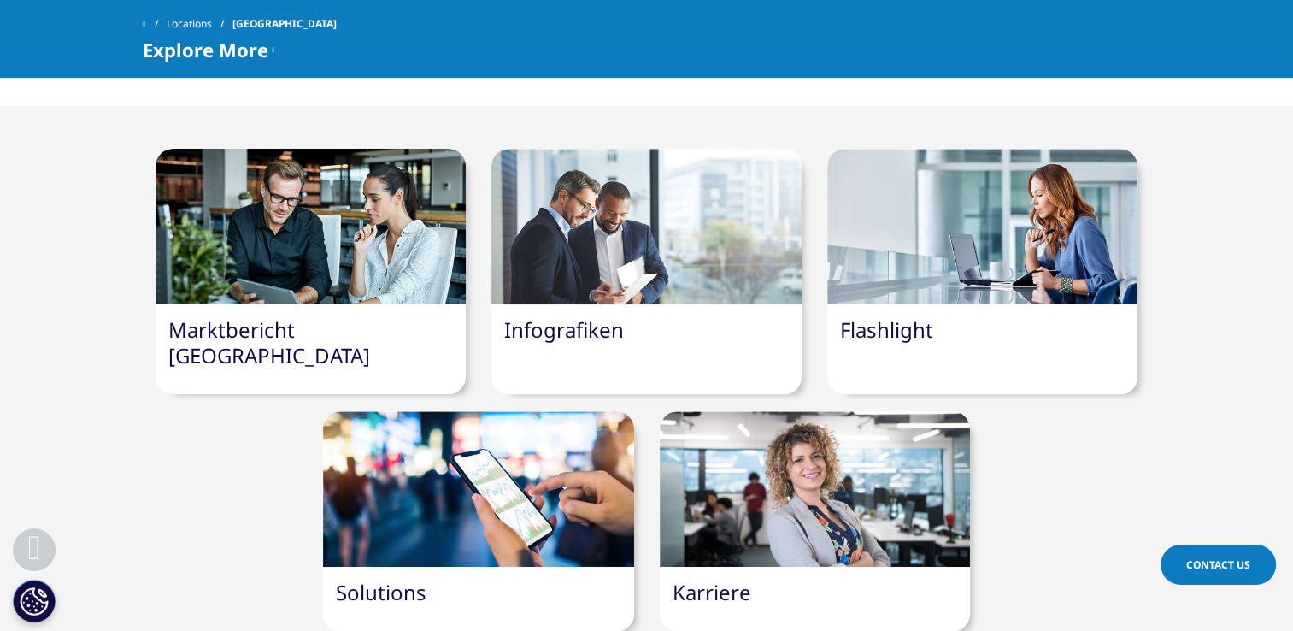
scroll to position [1382, 0]
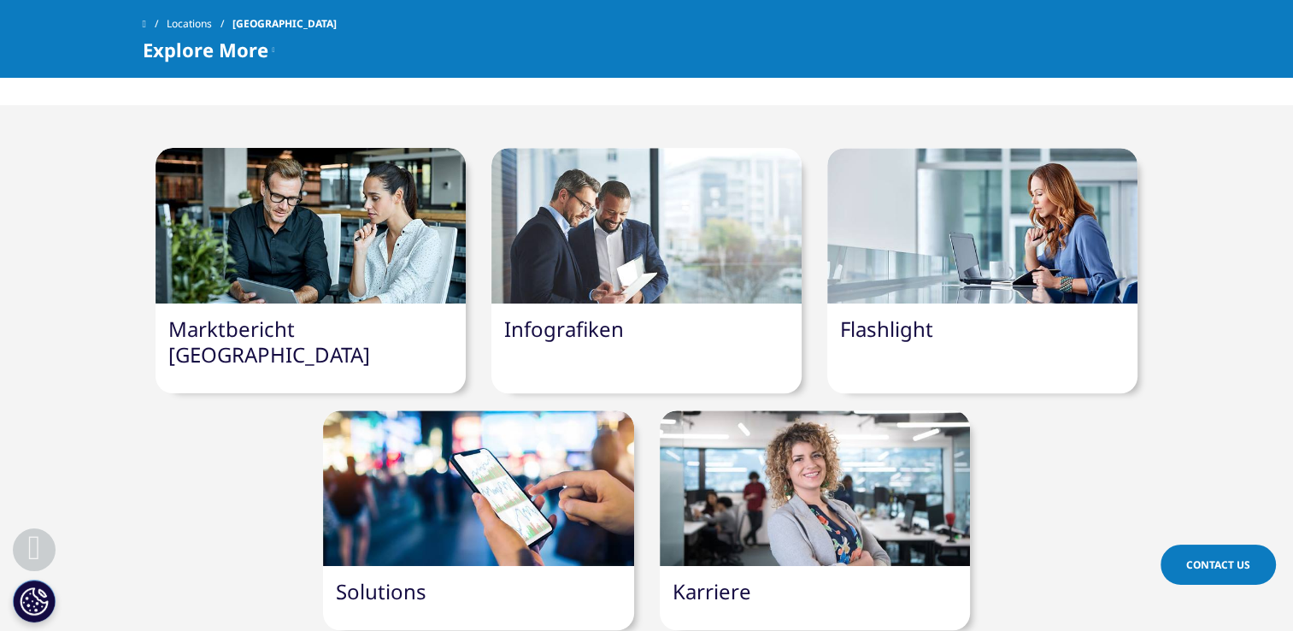
click at [423, 473] on div at bounding box center [478, 488] width 310 height 156
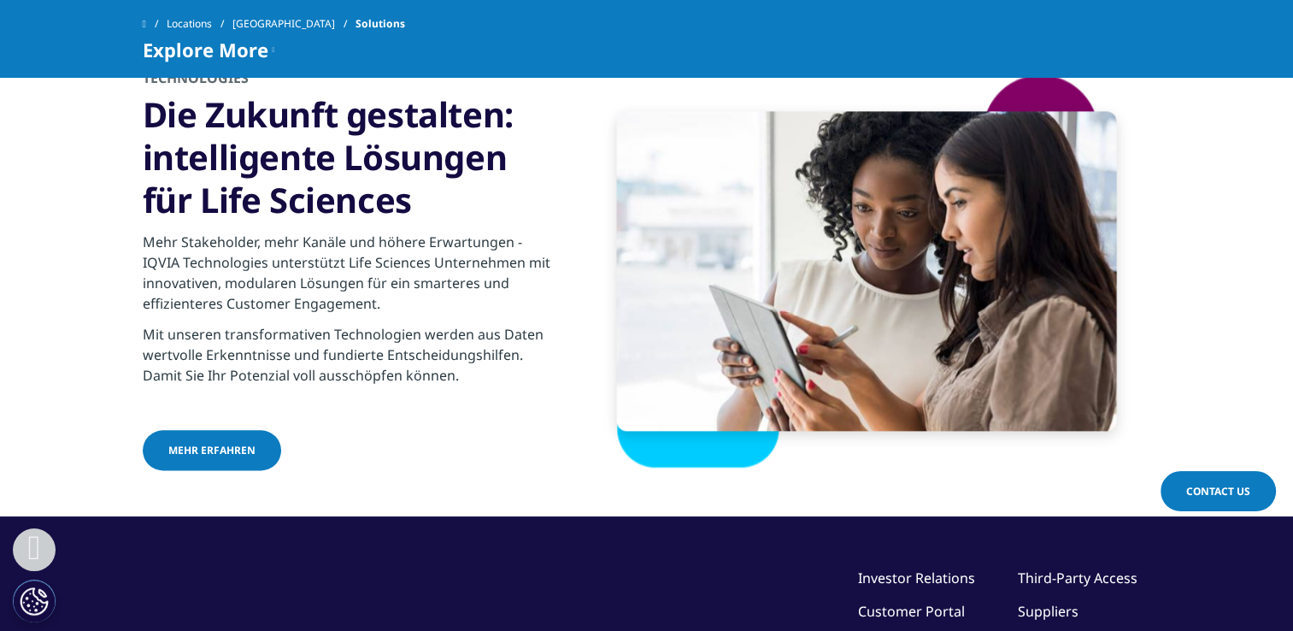
scroll to position [1957, 0]
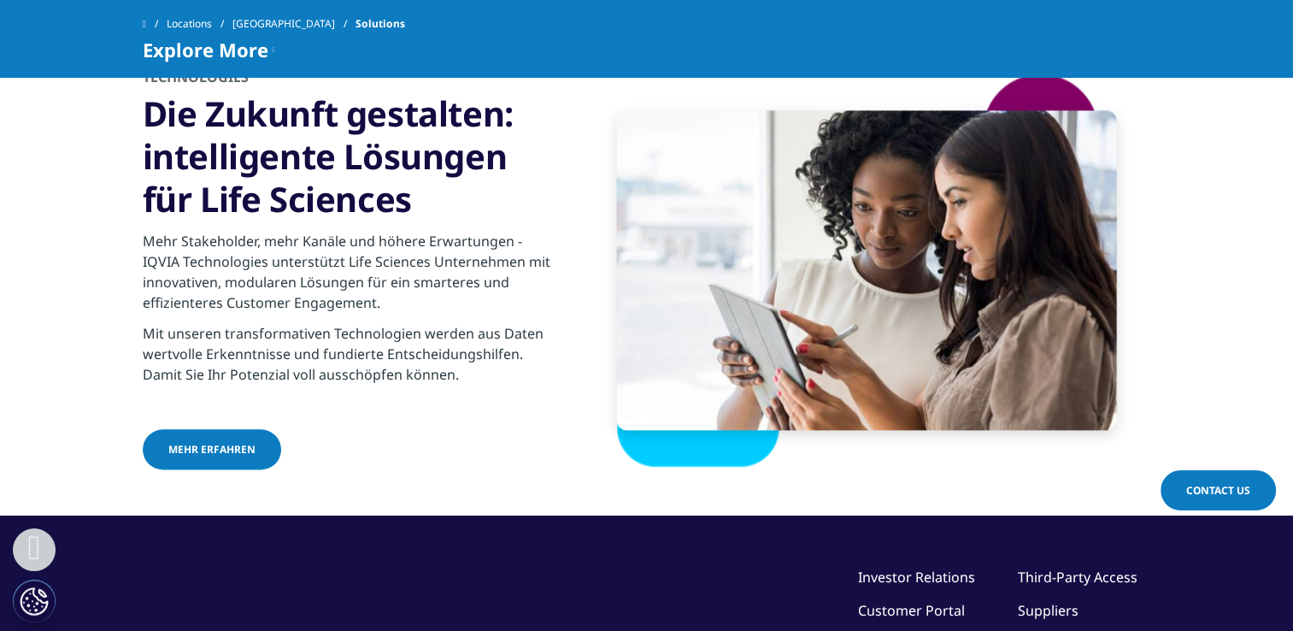
click at [164, 449] on link "Mehr Erfahren" at bounding box center [212, 449] width 138 height 40
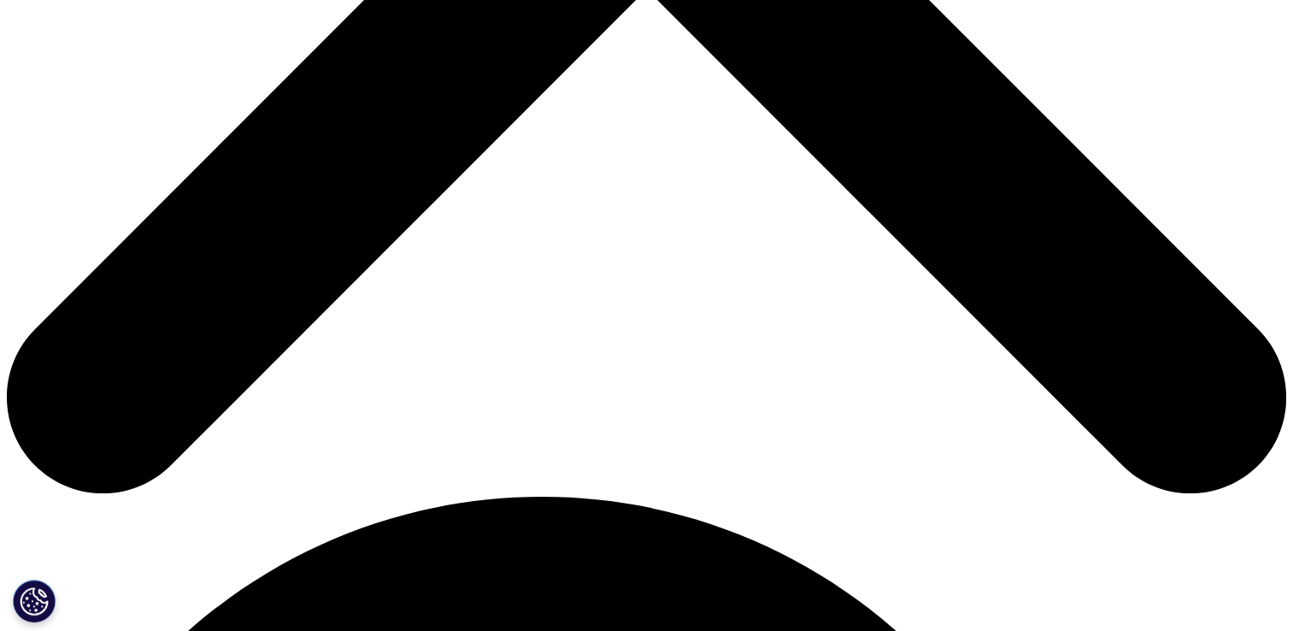
scroll to position [813, 0]
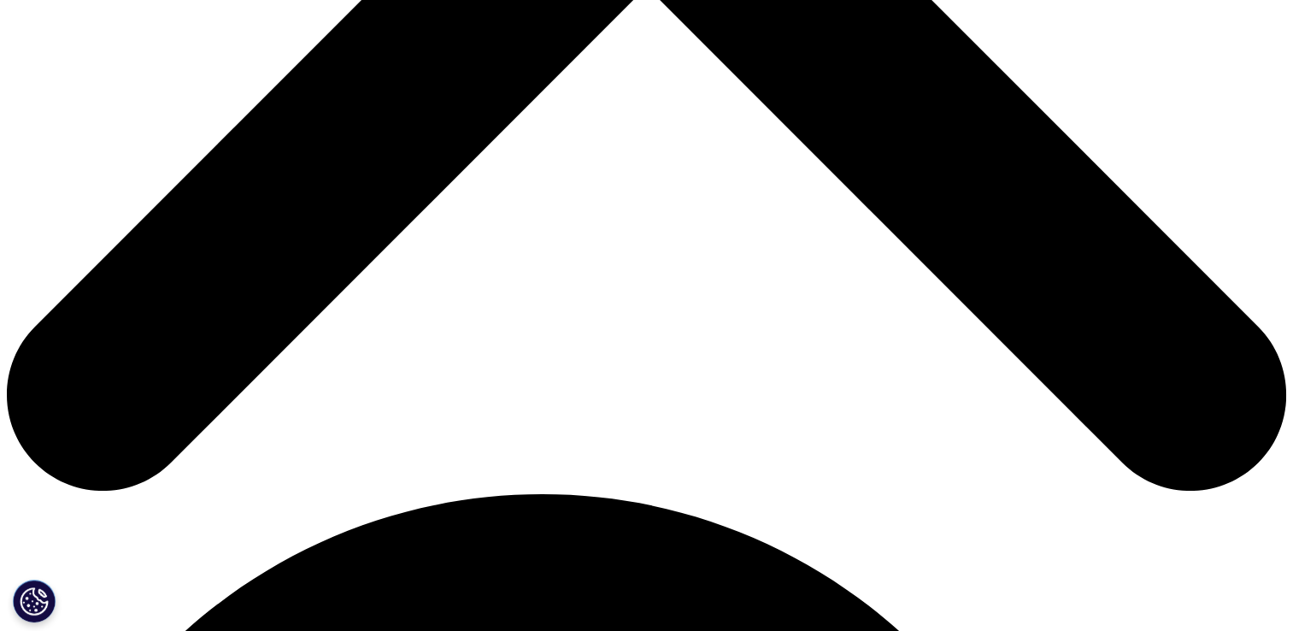
drag, startPoint x: 314, startPoint y: 198, endPoint x: 569, endPoint y: 238, distance: 258.5
copy p "Orchestrated Customer Engagement (OCE) unterstützt verschiedene Funktionen wie …"
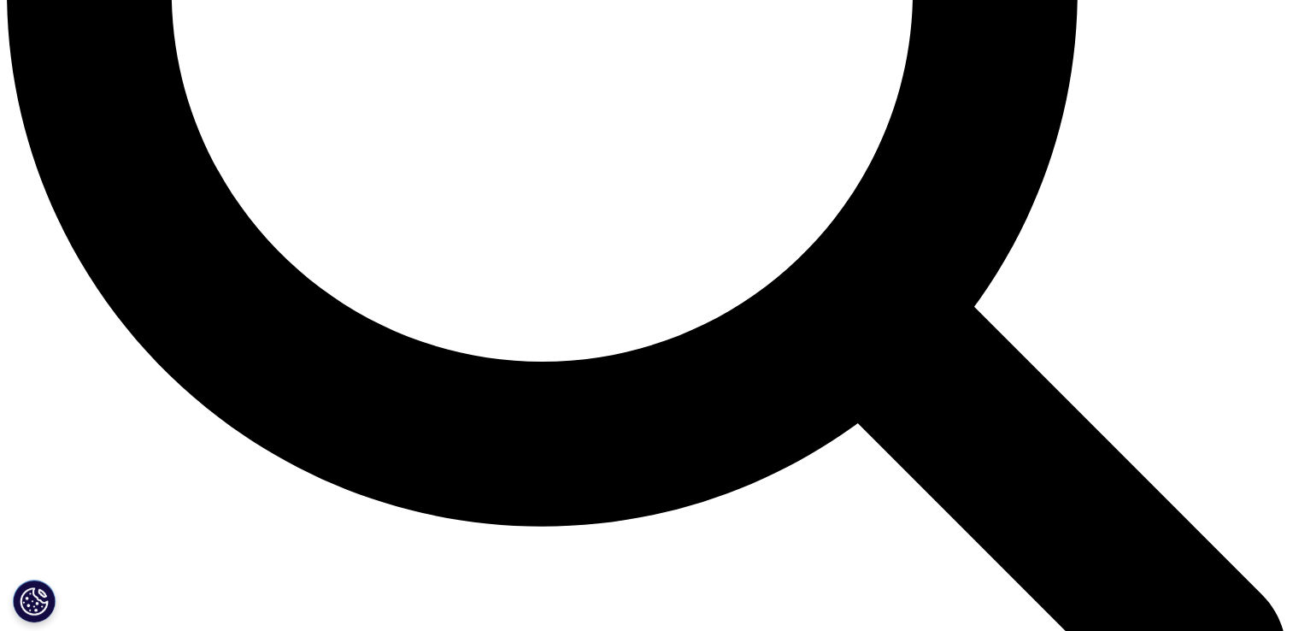
scroll to position [1851, 0]
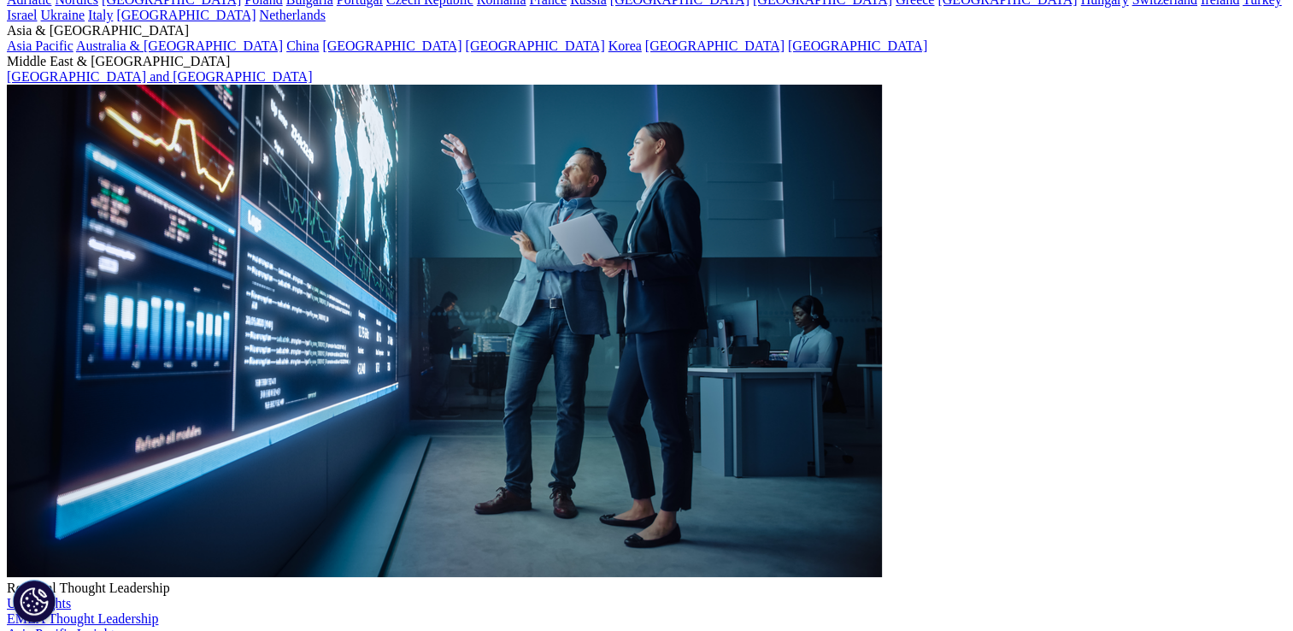
scroll to position [2700, 0]
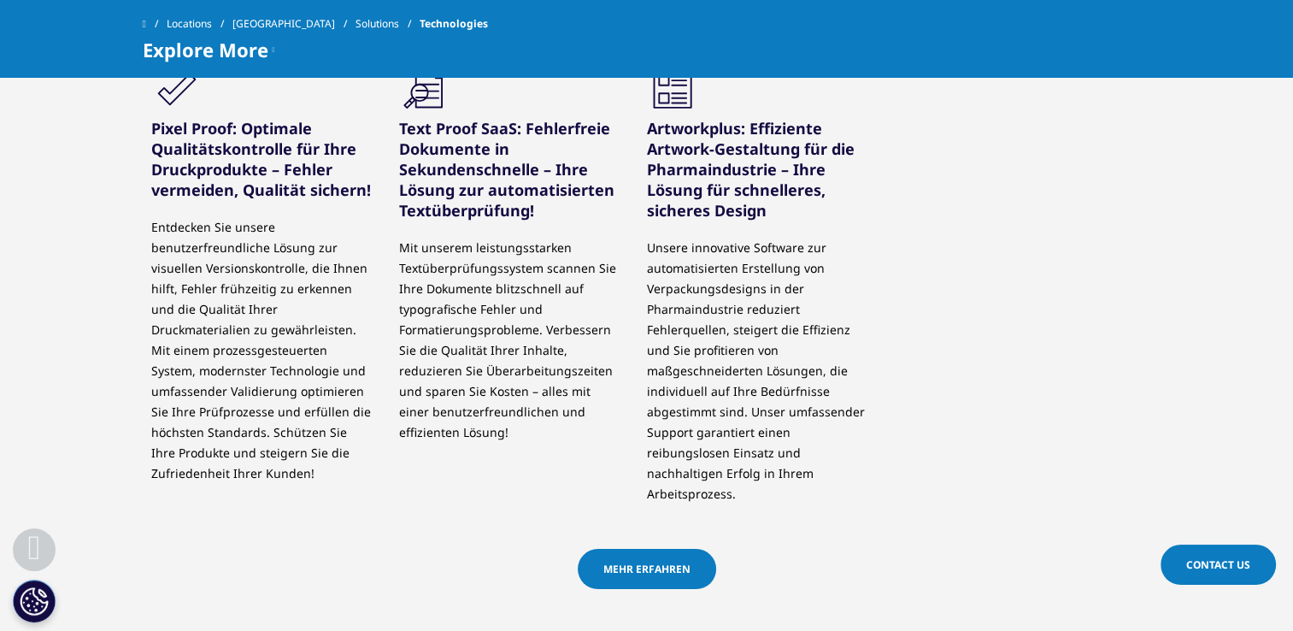
click at [649, 561] on span "MEHR ERFAHREN" at bounding box center [646, 568] width 87 height 15
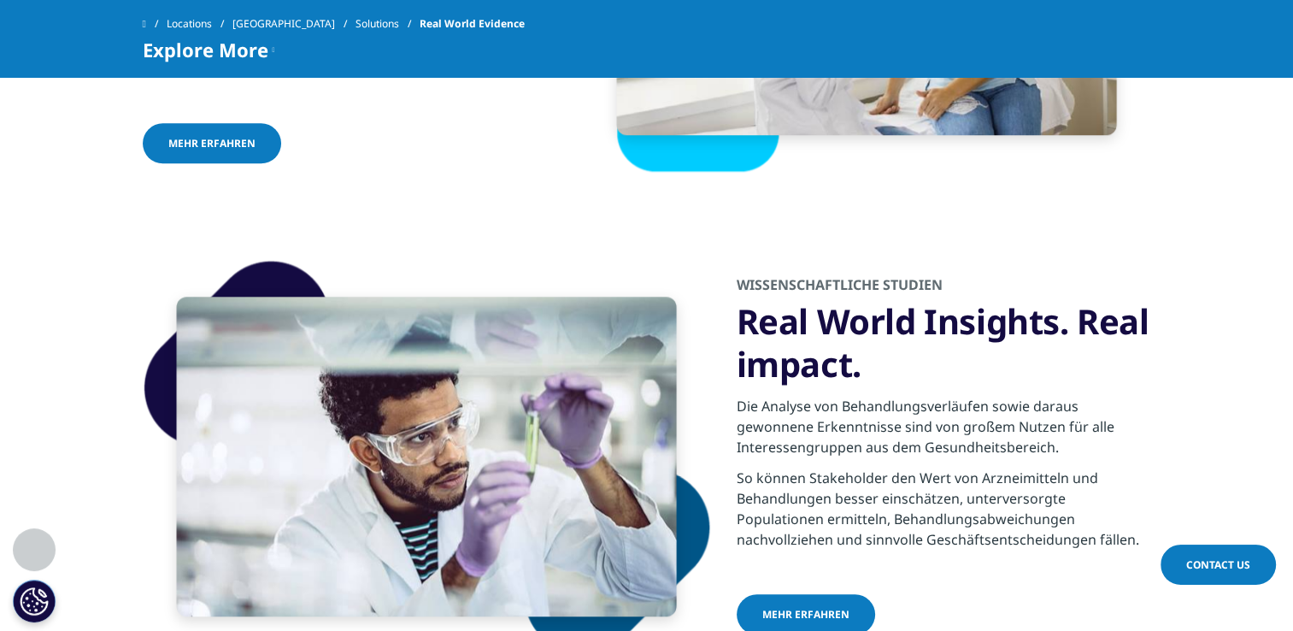
scroll to position [1547, 0]
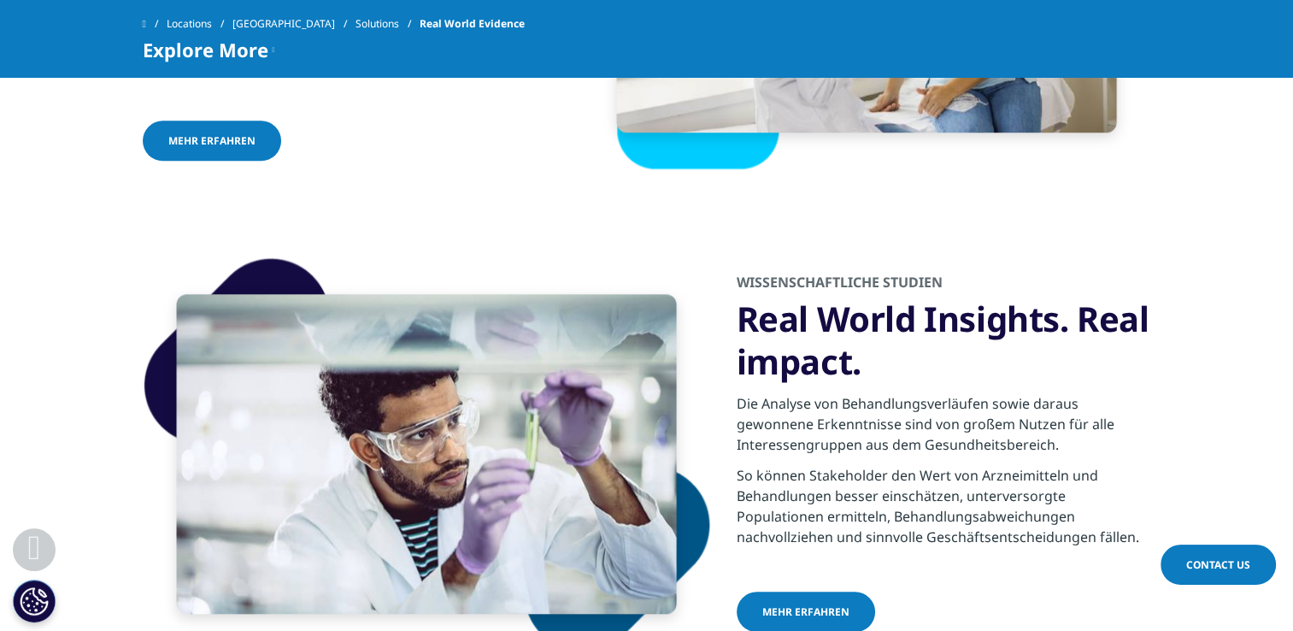
click at [202, 149] on link "MEHR ERFAHREN" at bounding box center [212, 140] width 138 height 40
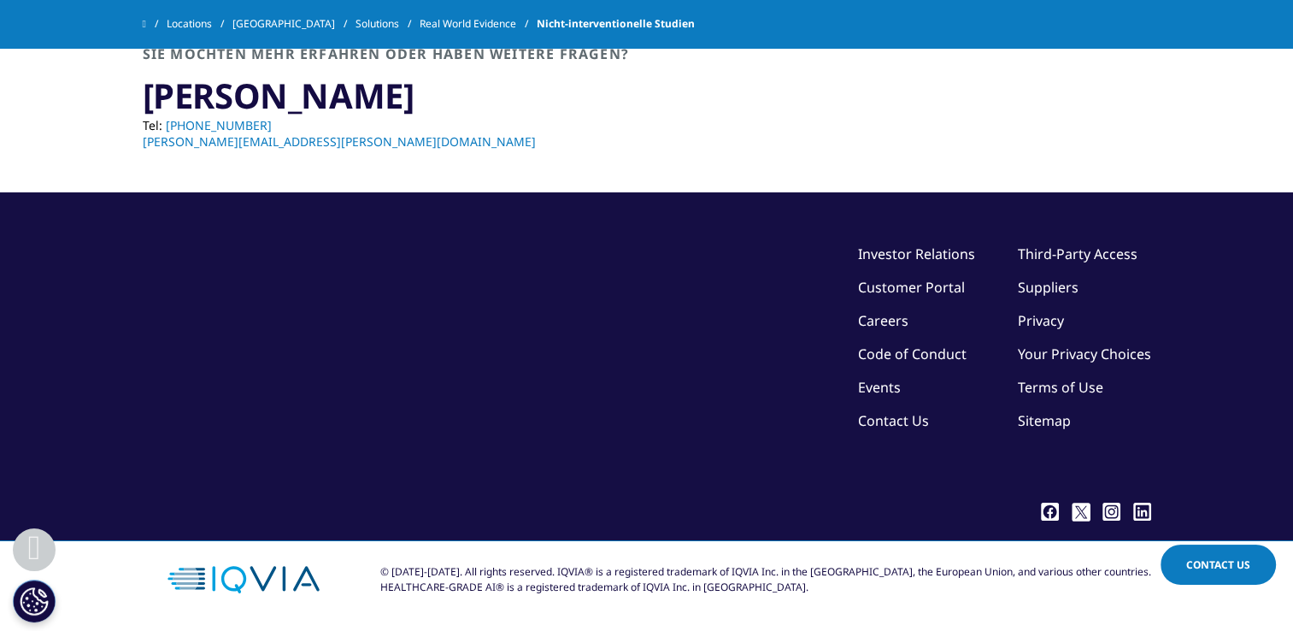
scroll to position [1880, 0]
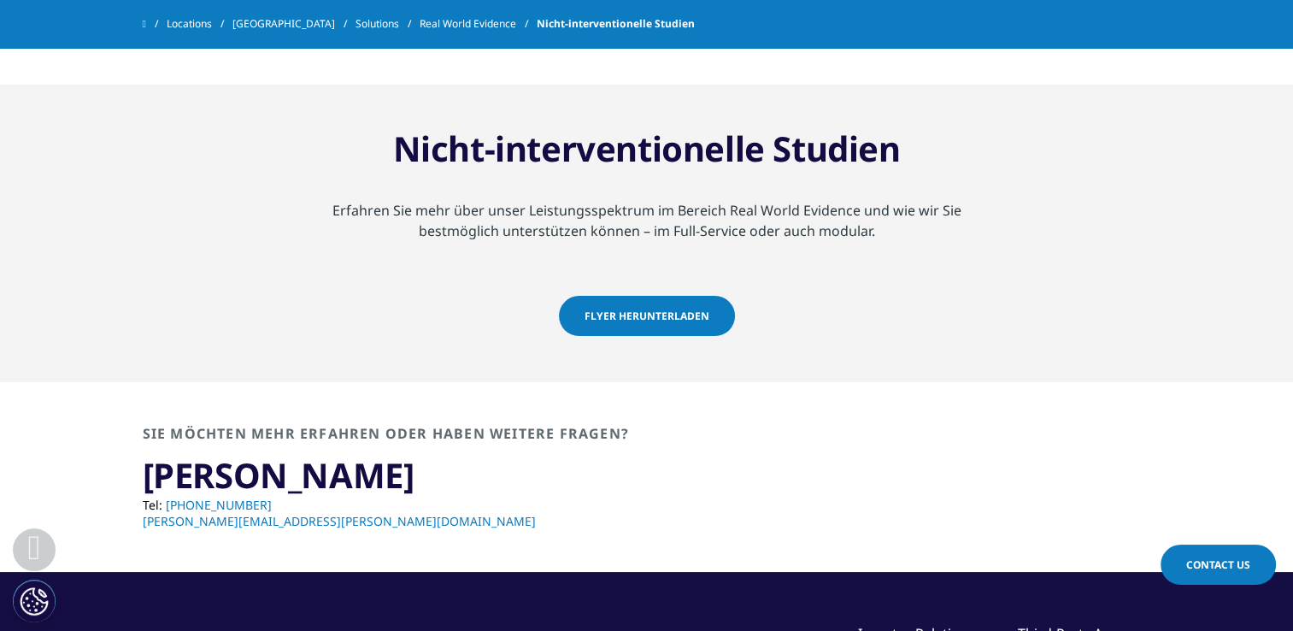
click at [656, 336] on link "FLYER HERUNTERLADEN" at bounding box center [647, 316] width 176 height 40
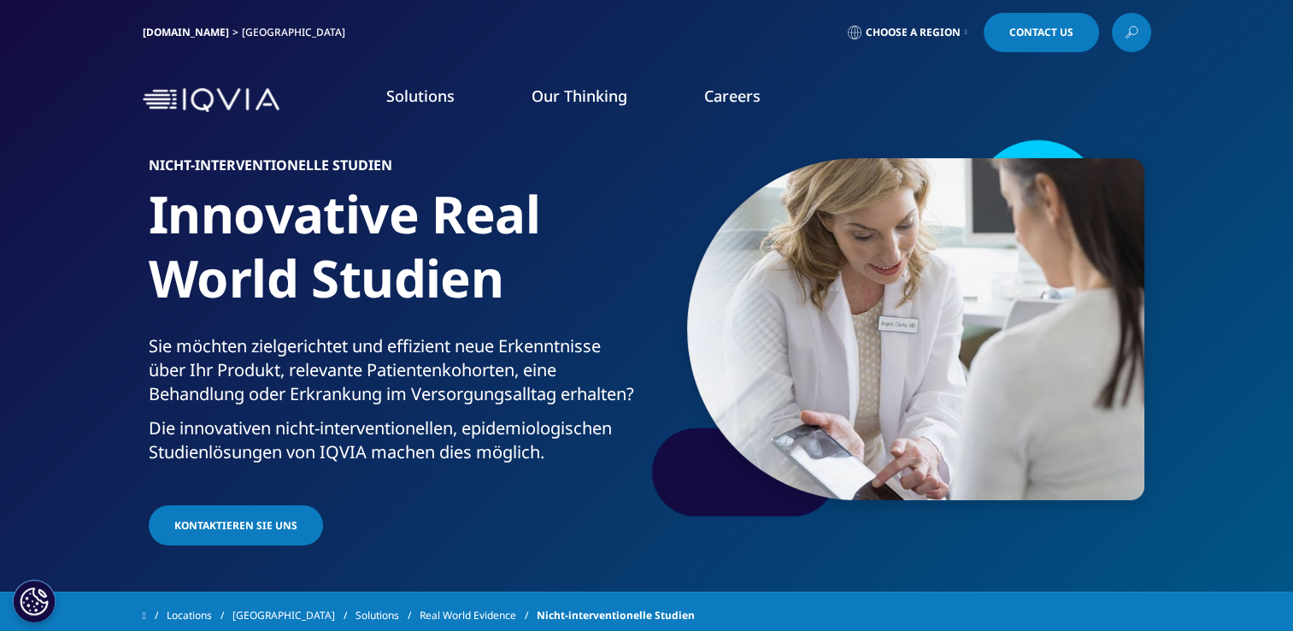
click at [57, 251] on link "Flashlight" at bounding box center [157, 252] width 280 height 19
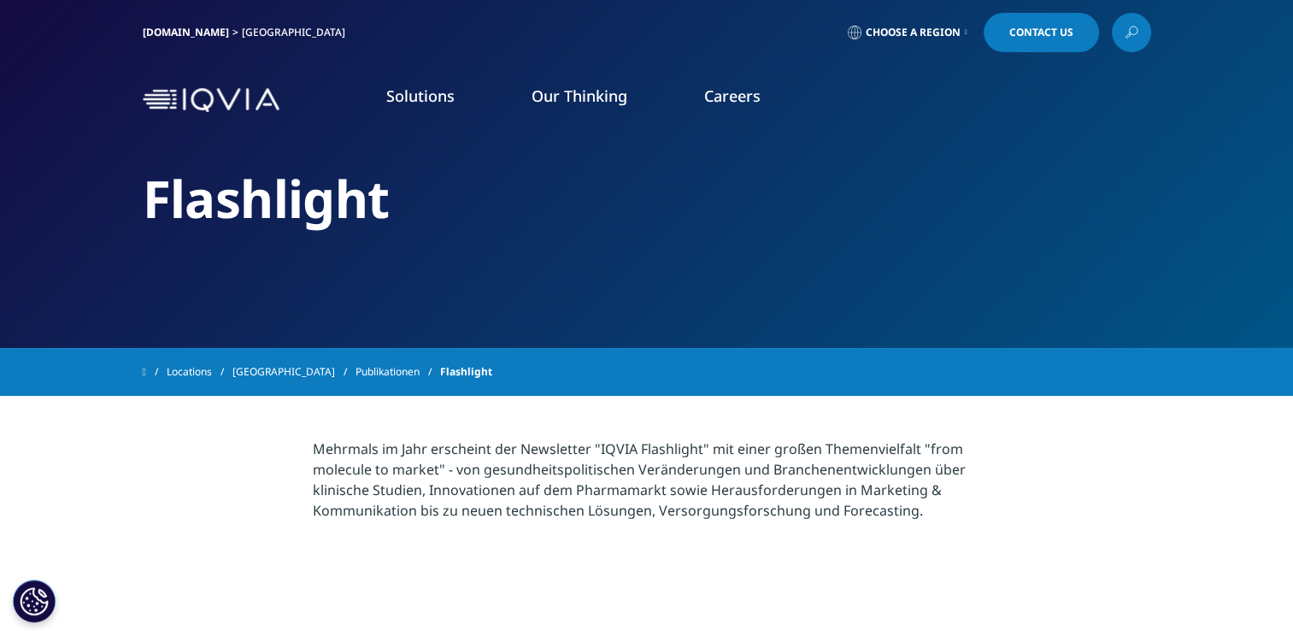
click at [73, 288] on link "Infografiken" at bounding box center [157, 285] width 280 height 19
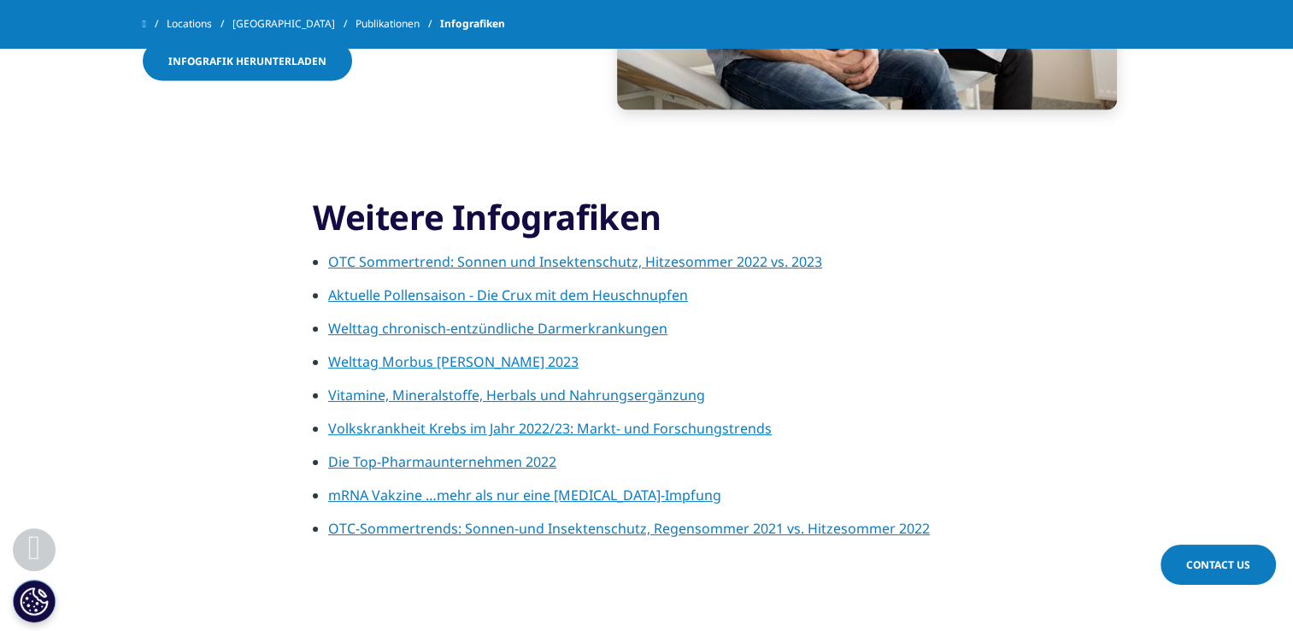
scroll to position [3781, 0]
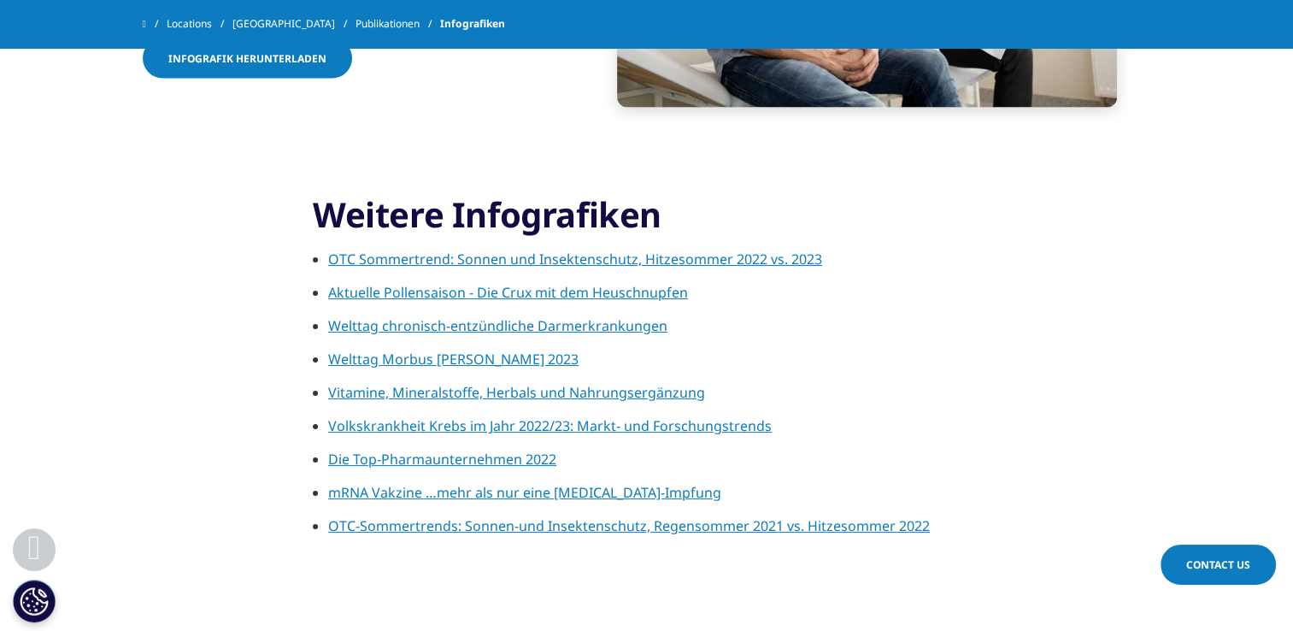
click at [383, 459] on link "Die Top-Pharmaunternehmen 2022" at bounding box center [442, 458] width 228 height 19
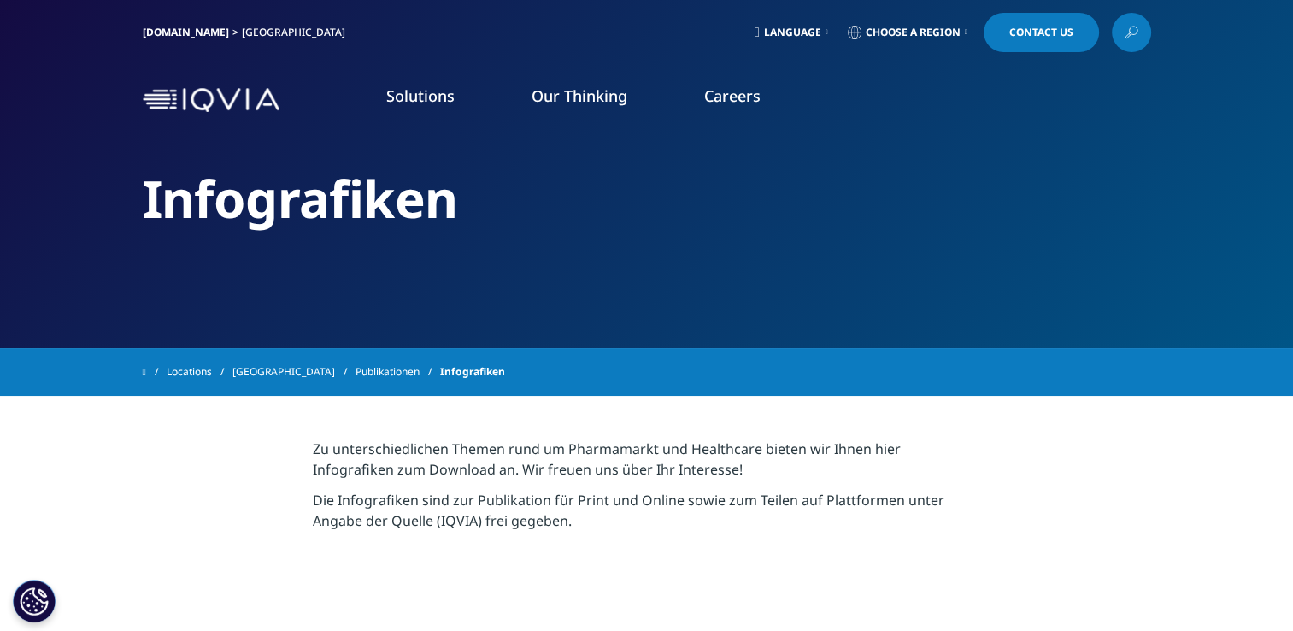
click at [138, 266] on link "Commercialization" at bounding box center [98, 261] width 110 height 17
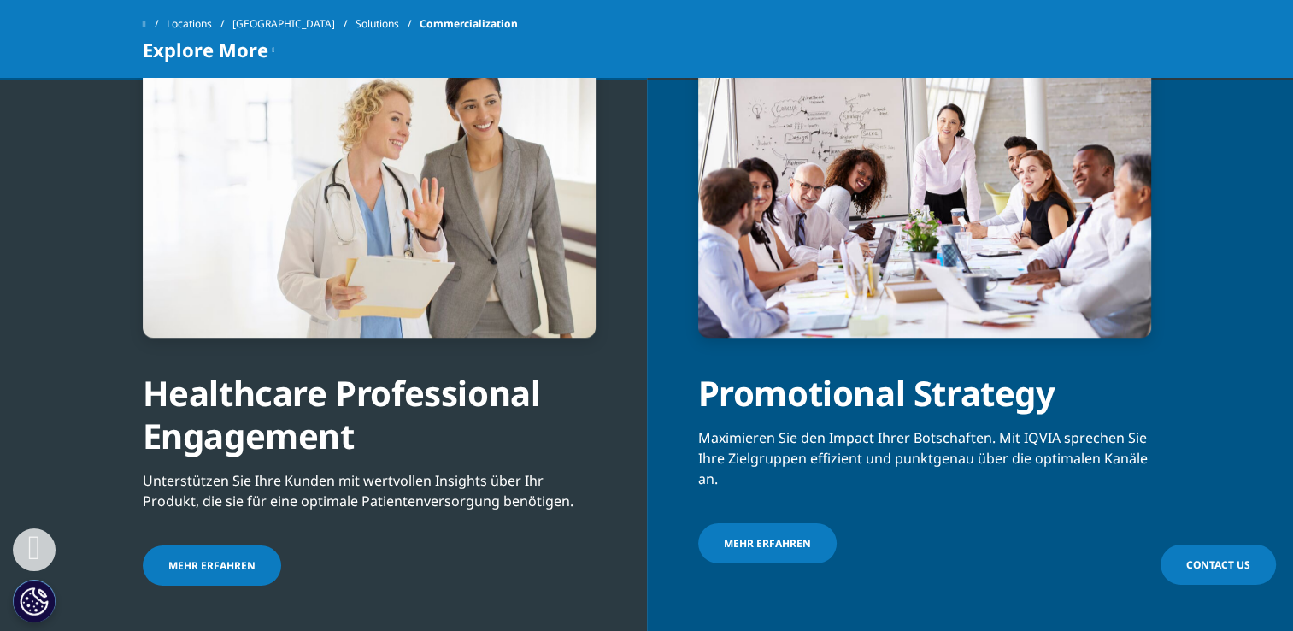
scroll to position [1388, 0]
click at [41, 352] on div "Healthcare Professional Engagement Unterstützen Sie Ihre Kunden mit wertvollen …" at bounding box center [323, 385] width 647 height 612
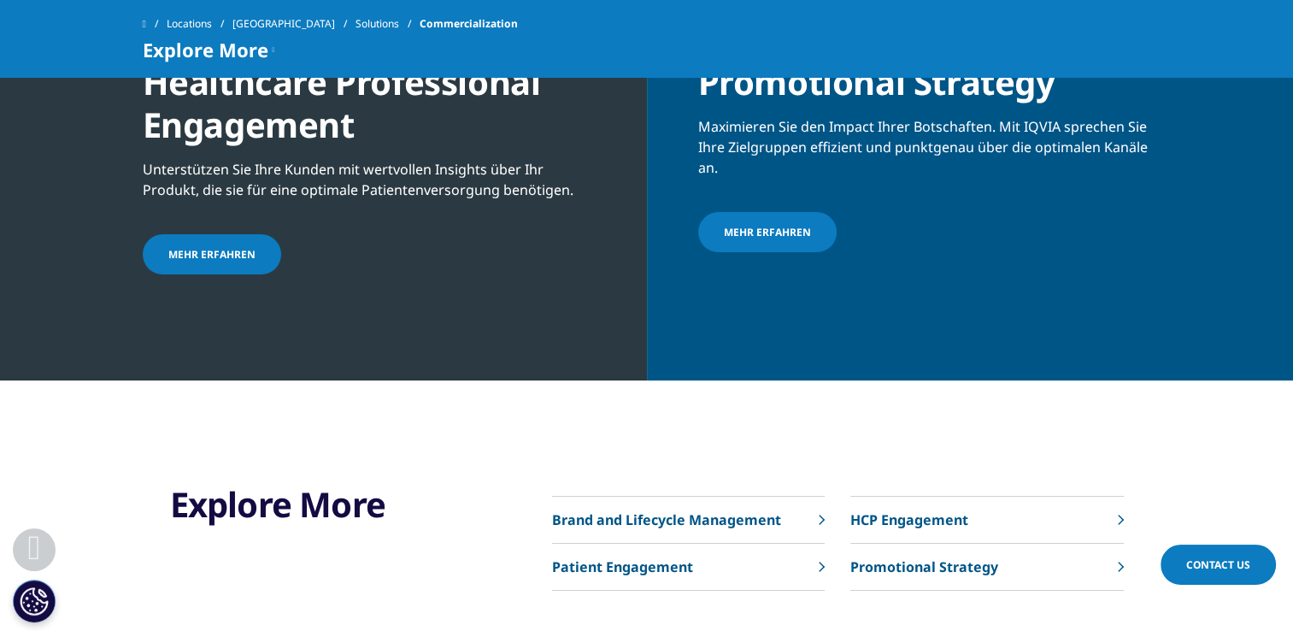
scroll to position [1699, 0]
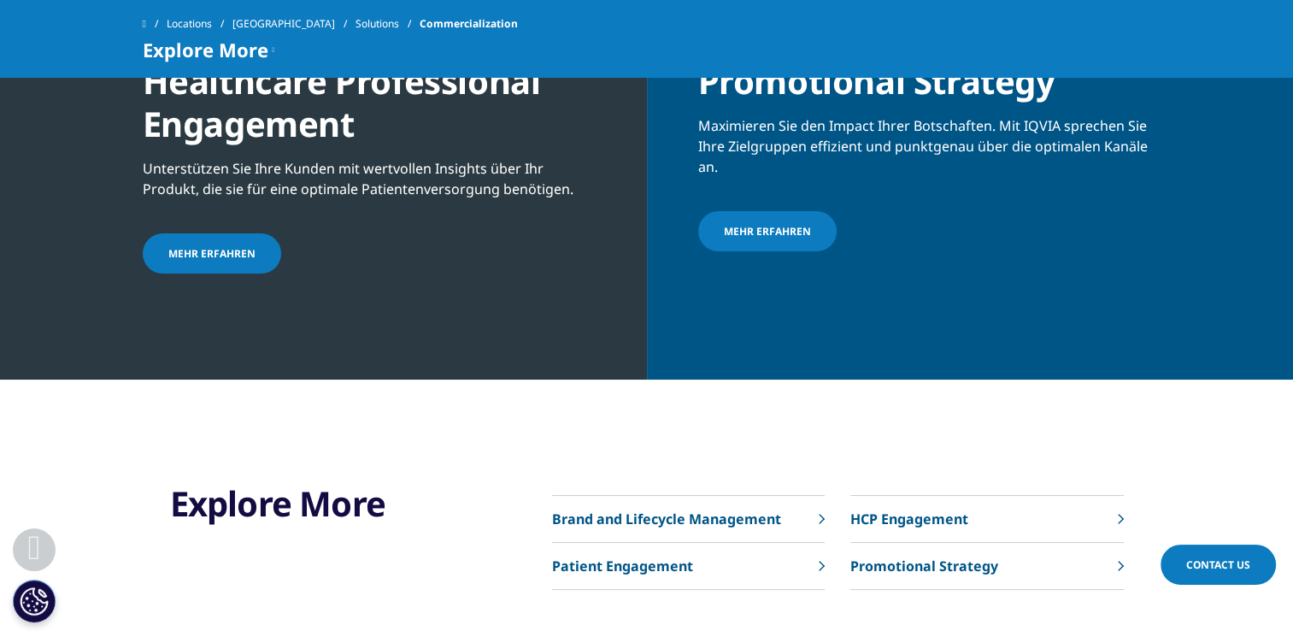
click at [1105, 561] on link "Promotional Strategy" at bounding box center [986, 566] width 273 height 47
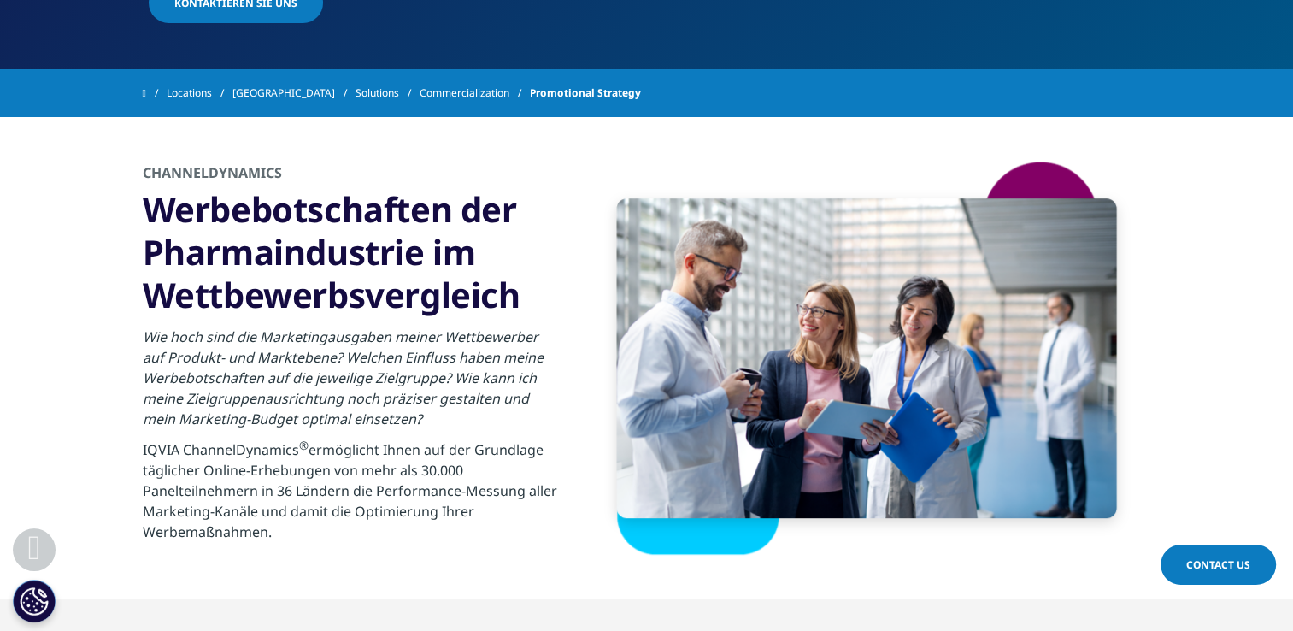
click at [97, 501] on section "CHANNELDYNAMICS Werbebotschaften der Pharmaindustrie im Wettbewerbsvergleich Wi…" at bounding box center [646, 358] width 1293 height 482
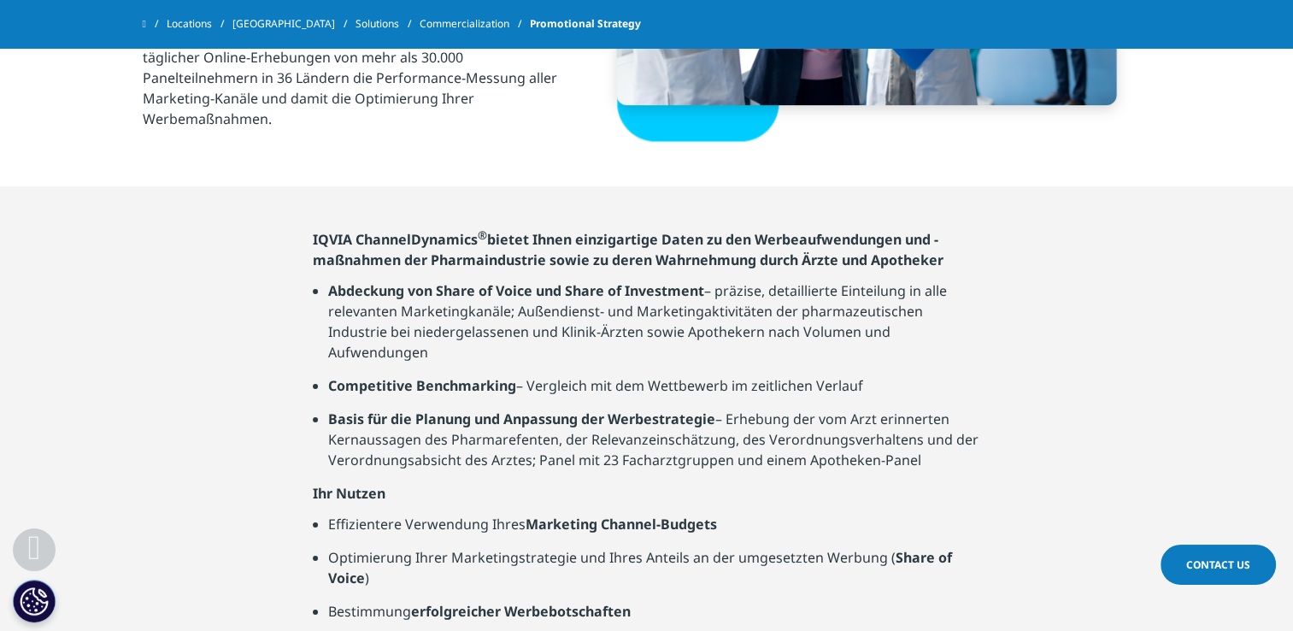
scroll to position [1001, 0]
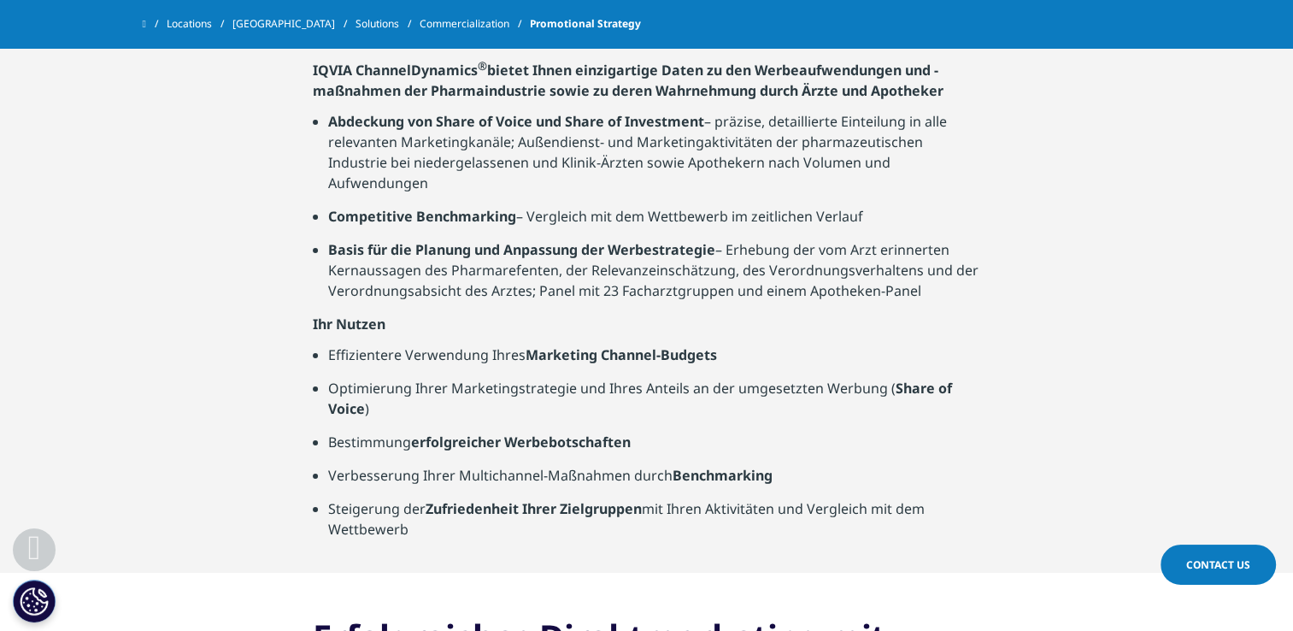
click at [109, 471] on section "IQVIA ChannelDynamics ® bietet Ihnen einzigartige Daten zu den Werbeaufwendunge…" at bounding box center [646, 294] width 1293 height 555
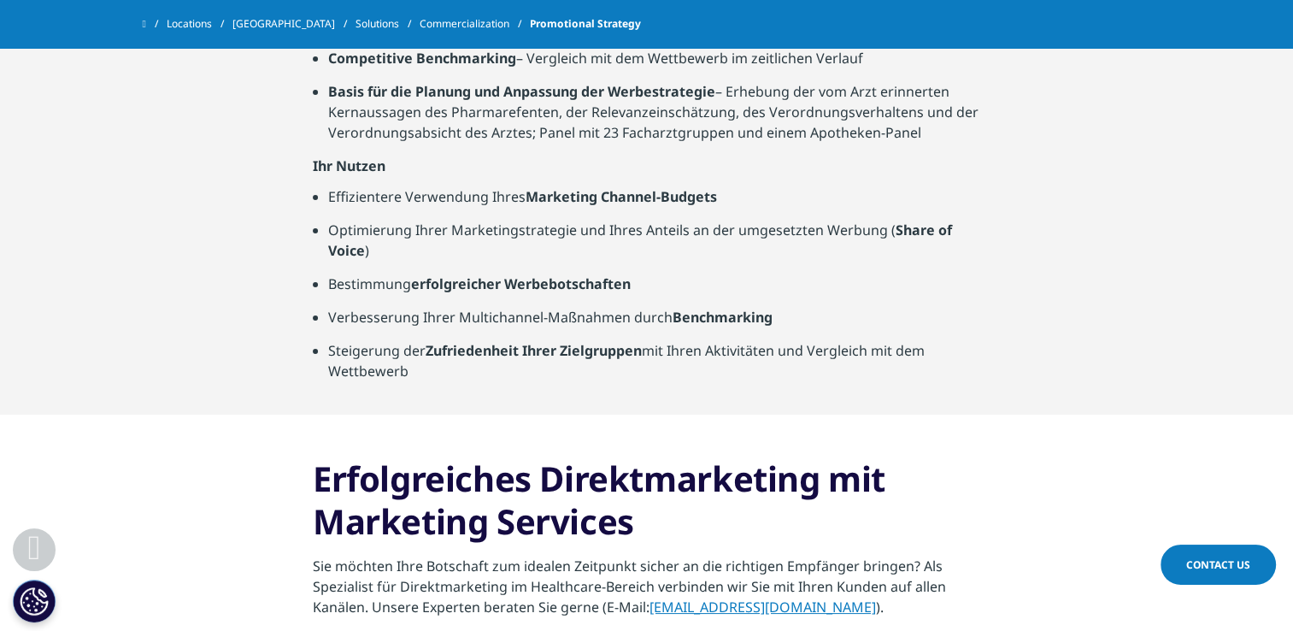
scroll to position [1323, 0]
click at [116, 486] on section "Erfolgreiches Direktmarketing mit Marketing Services Sie möchten Ihre Botschaft…" at bounding box center [646, 617] width 1293 height 407
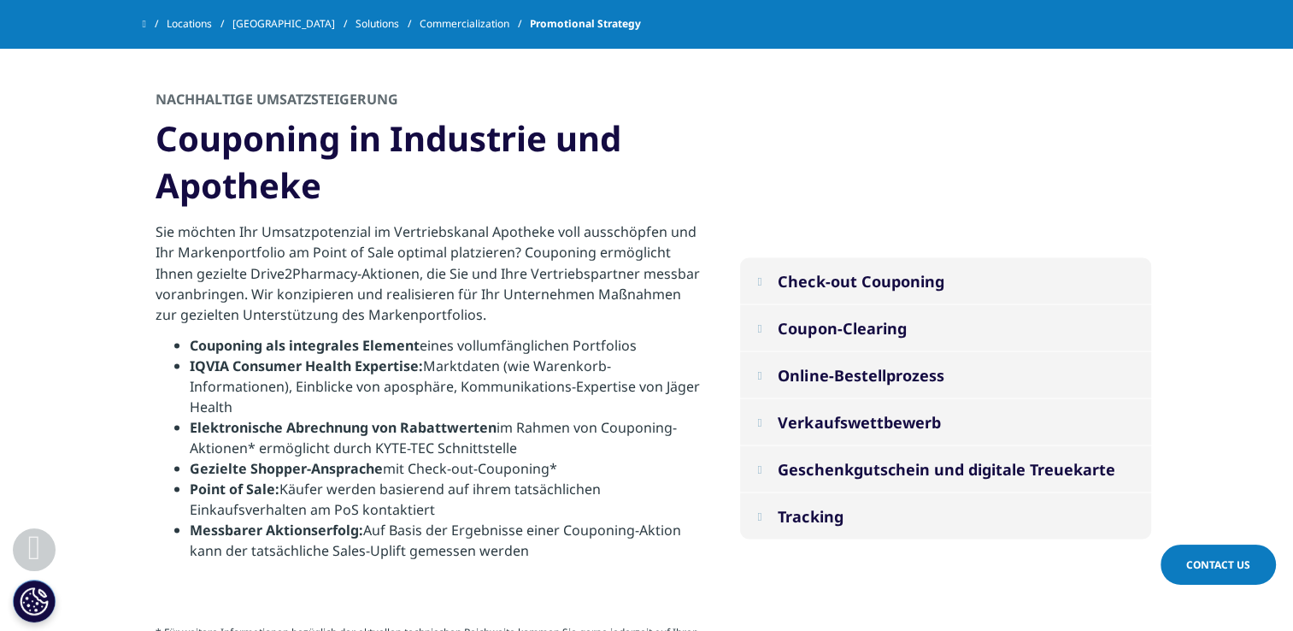
scroll to position [2958, 0]
click at [1105, 561] on div "Check-out Couponing Aktivierung relevanter Zielgruppen am Point of Sale* Coupon…" at bounding box center [647, 399] width 1008 height 702
click at [761, 370] on em at bounding box center [759, 375] width 4 height 11
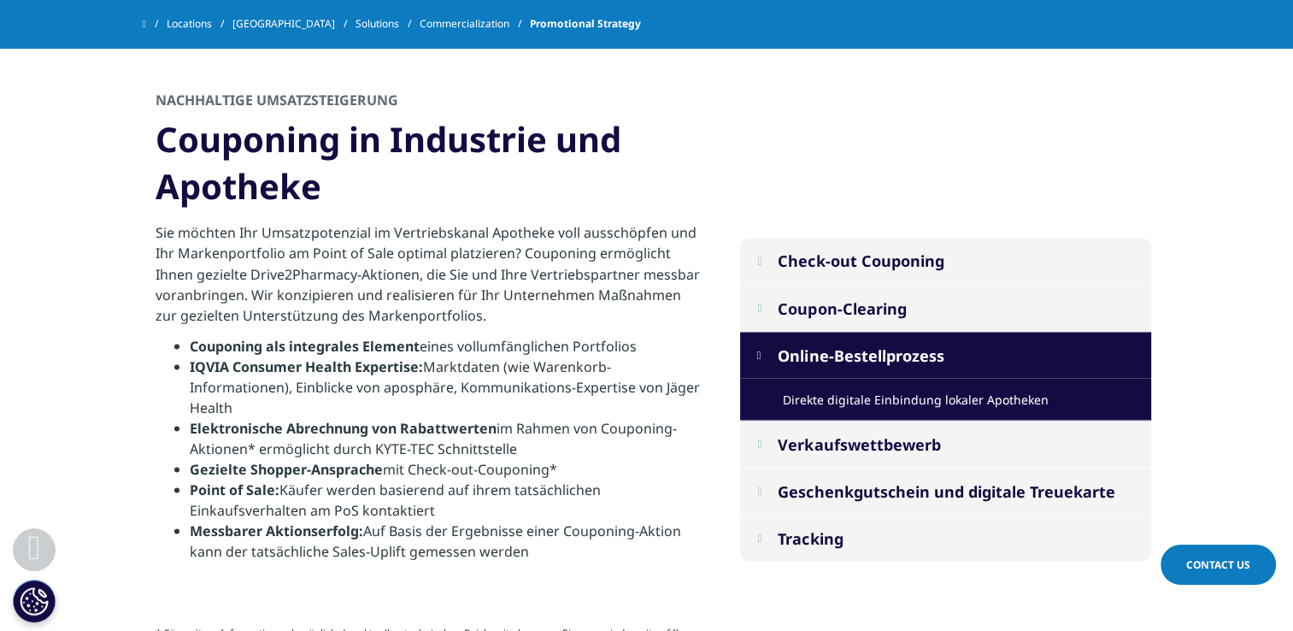
click at [790, 76] on div "Check-out Couponing Aktivierung relevanter Zielgruppen am Point of Sale* Coupon…" at bounding box center [647, 399] width 1008 height 702
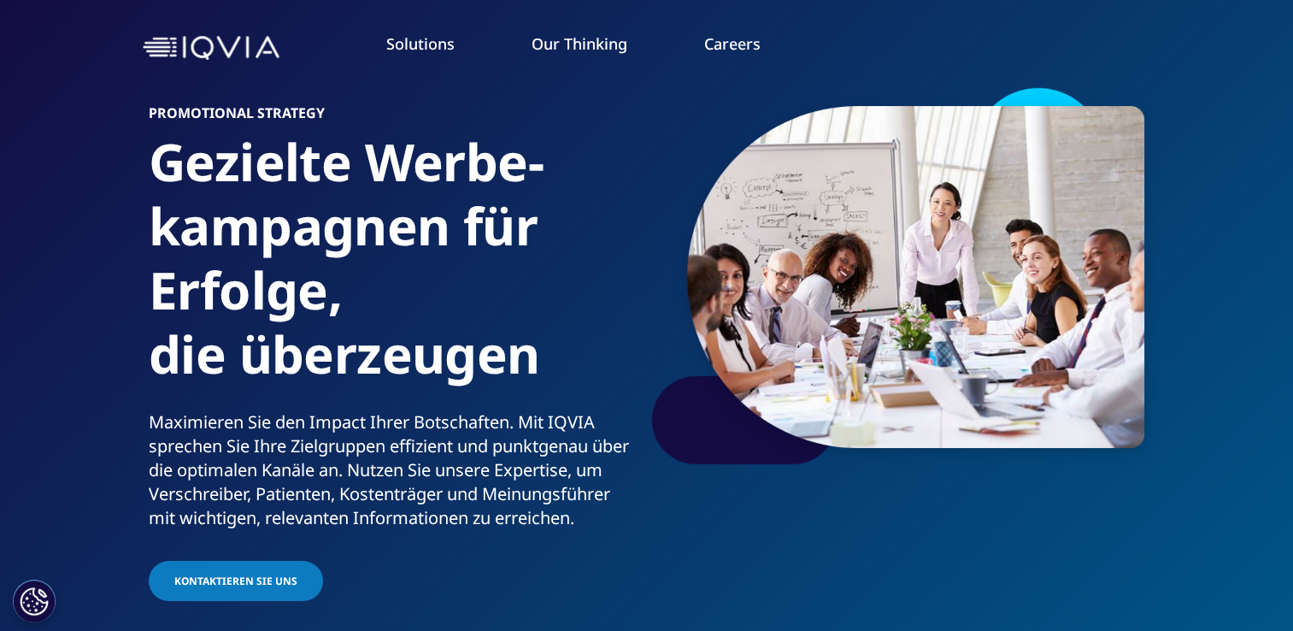
scroll to position [0, 0]
